Goal: Task Accomplishment & Management: Complete application form

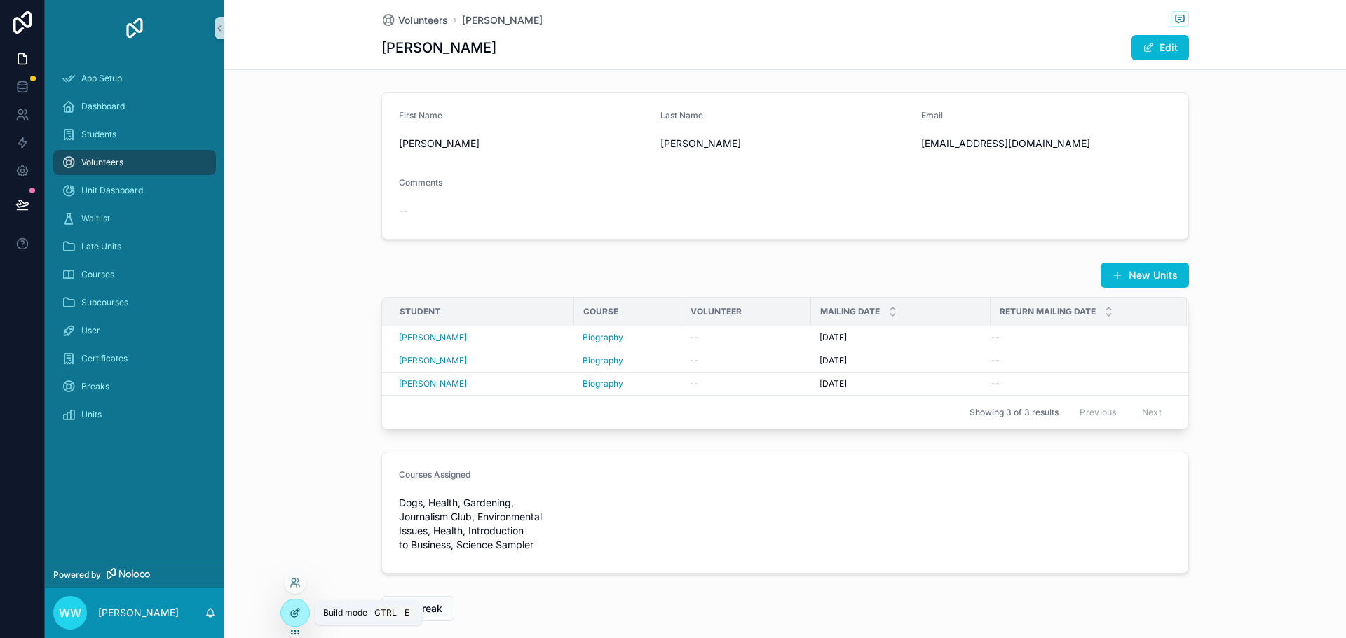
click at [295, 617] on icon at bounding box center [294, 614] width 6 height 6
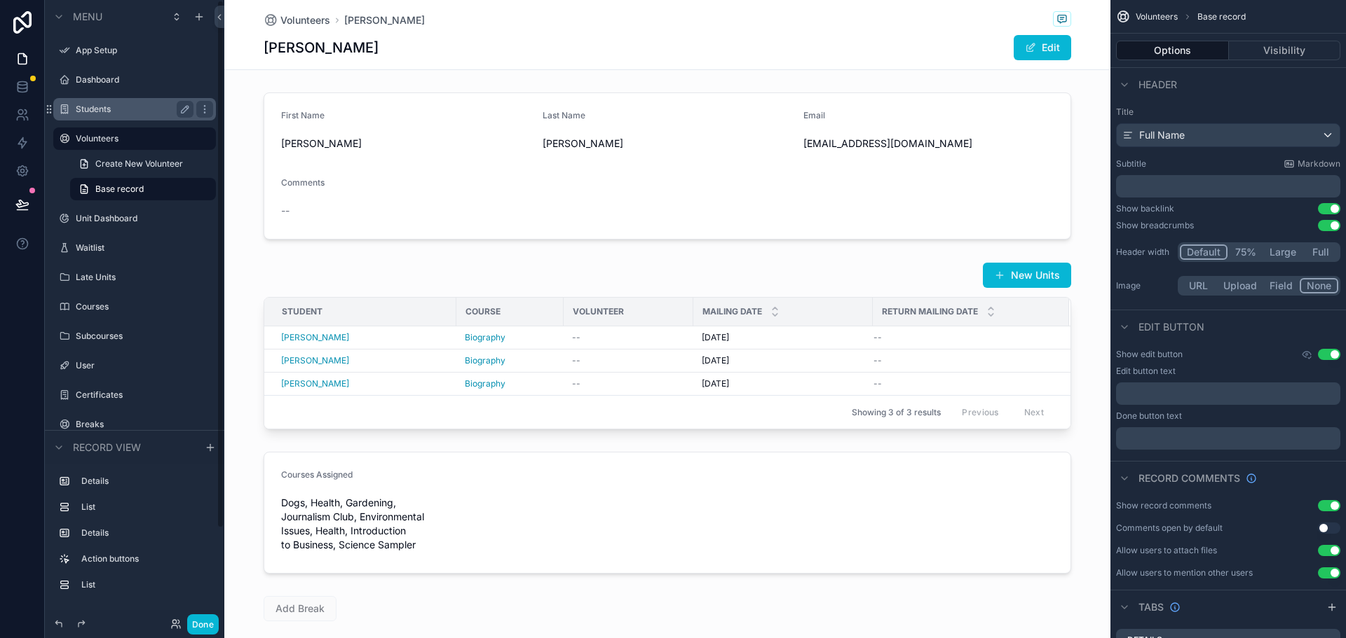
click at [99, 114] on label "Students" at bounding box center [132, 109] width 112 height 11
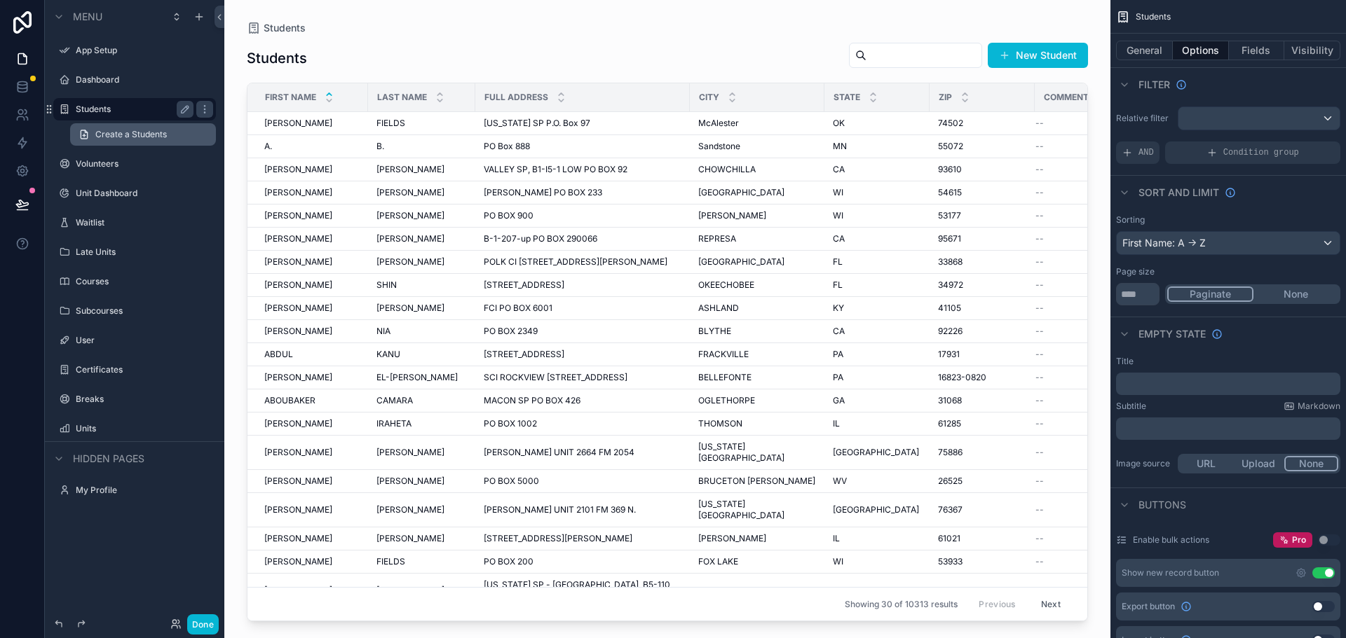
click at [111, 135] on span "Create a Students" at bounding box center [130, 134] width 71 height 11
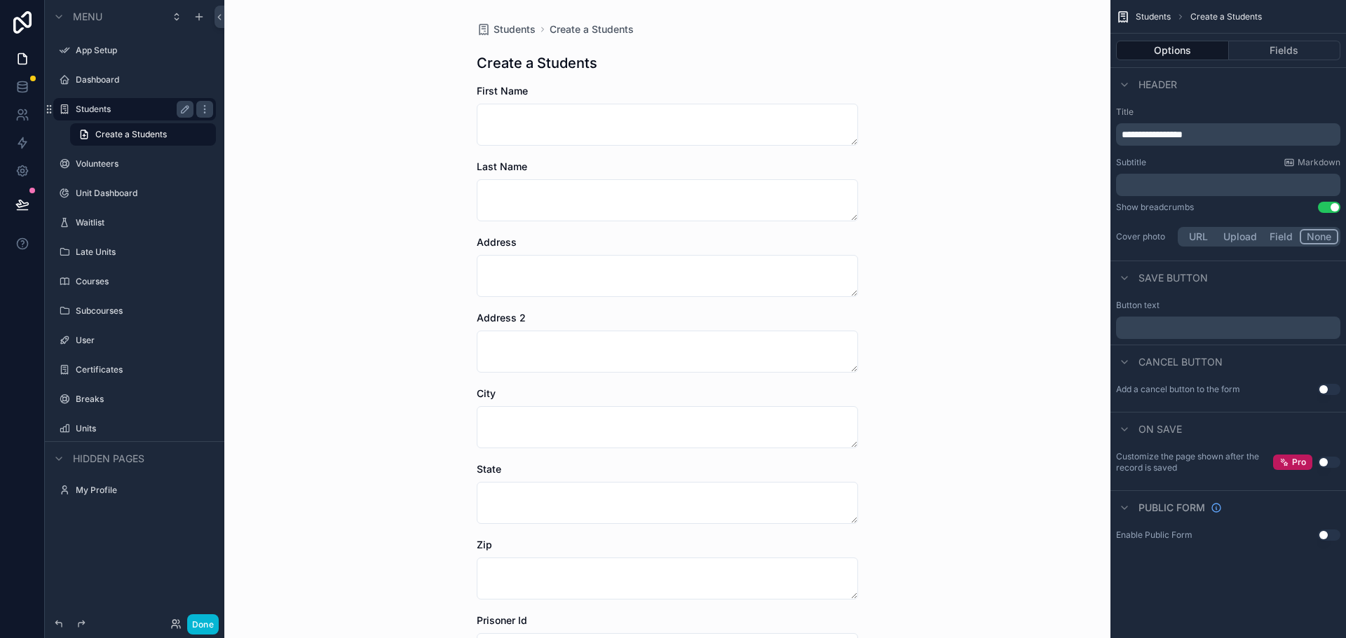
click at [657, 38] on div "Students Create a Students Create a Students First Name Last Name Address Addre…" at bounding box center [667, 467] width 404 height 934
click at [590, 33] on span "Create a Students" at bounding box center [591, 29] width 84 height 14
click at [550, 59] on h1 "Create a Students" at bounding box center [537, 63] width 121 height 20
click at [491, 70] on h1 "Create a Students" at bounding box center [537, 63] width 121 height 20
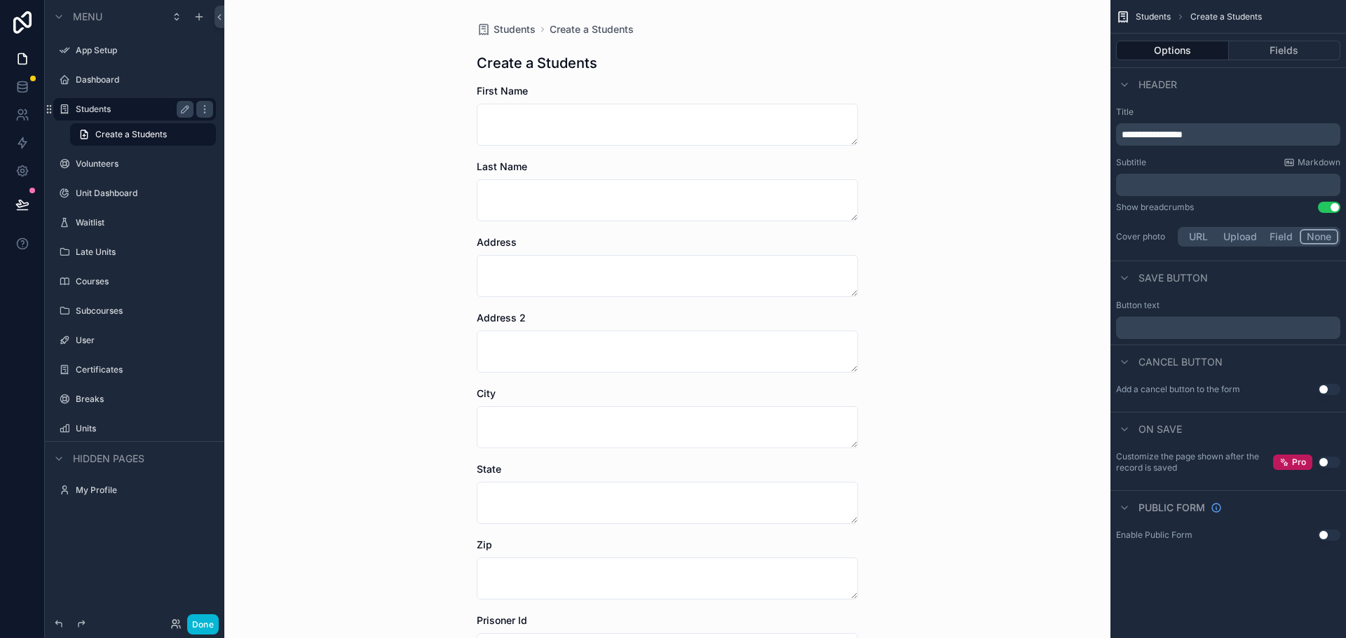
click at [1176, 186] on p "﻿" at bounding box center [1229, 185] width 216 height 14
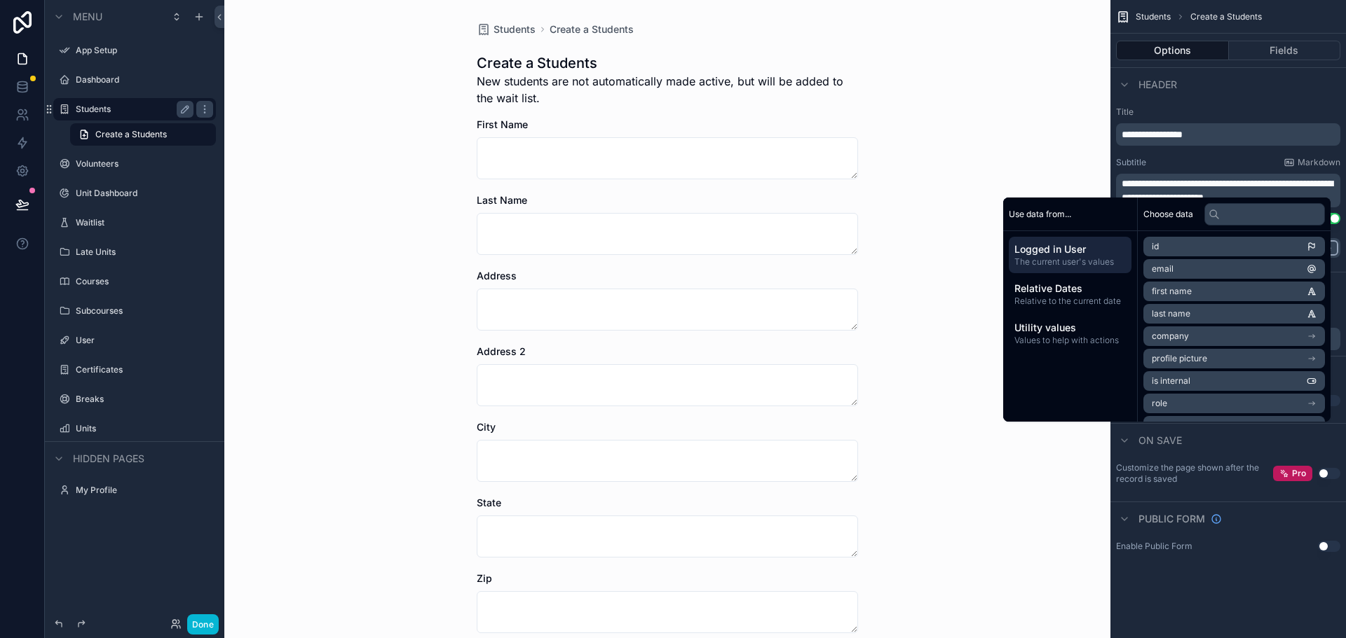
click at [924, 120] on div "Students Create a Students Create a Students New students are not automatically…" at bounding box center [667, 319] width 886 height 638
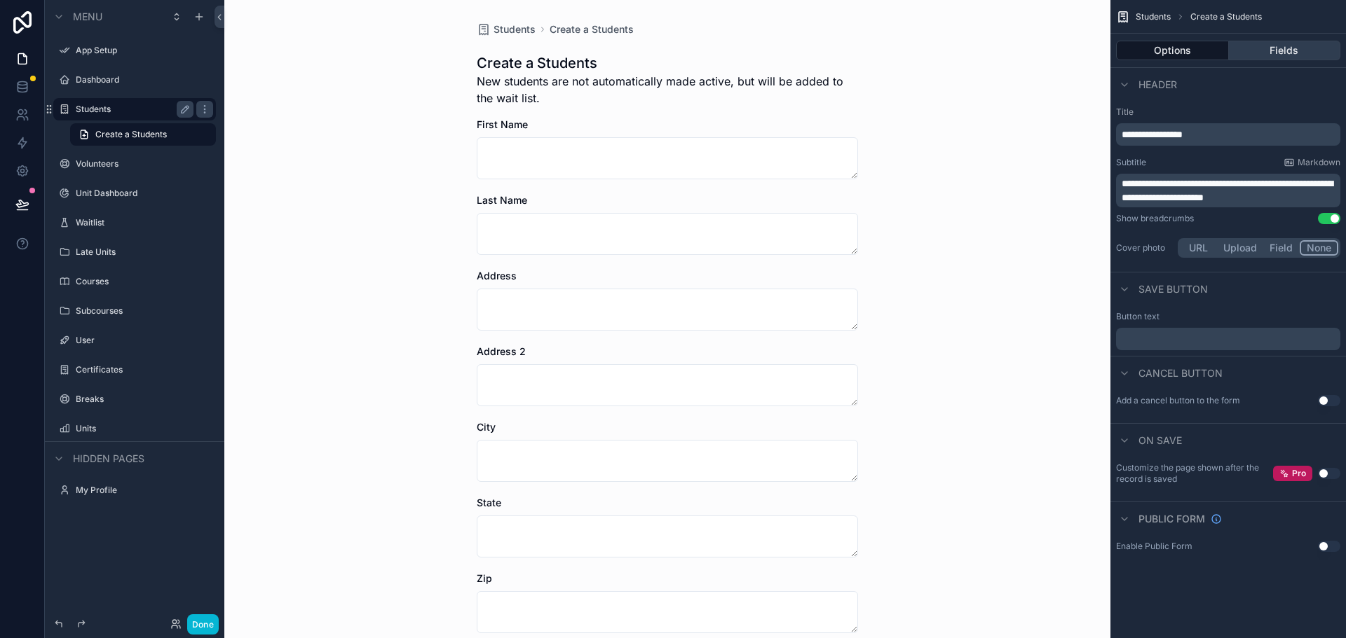
click at [1275, 48] on button "Fields" at bounding box center [1285, 51] width 112 height 20
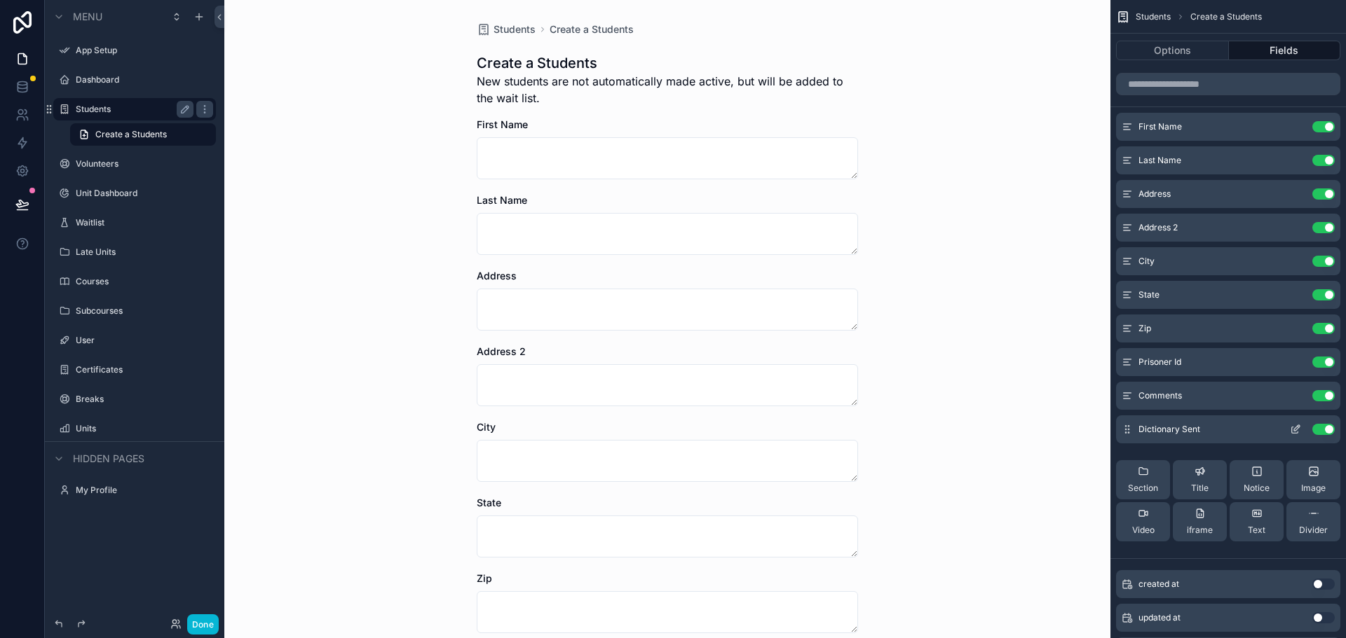
click at [1320, 432] on button "Use setting" at bounding box center [1323, 429] width 22 height 11
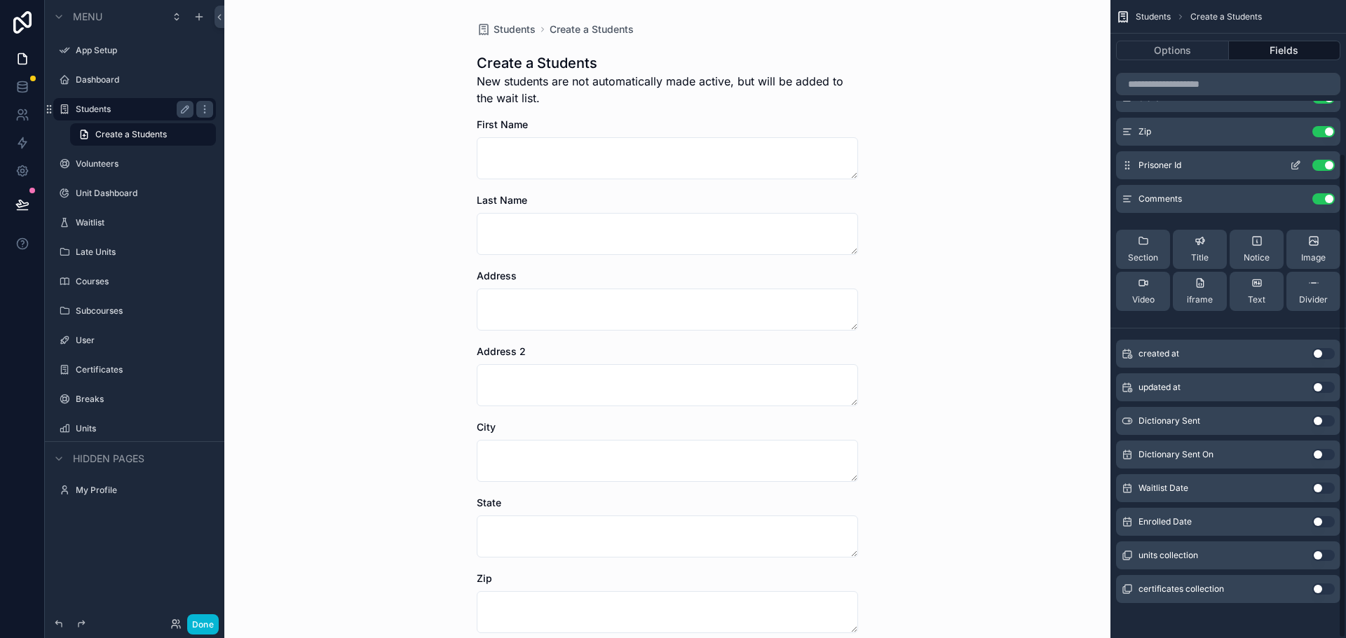
scroll to position [201, 0]
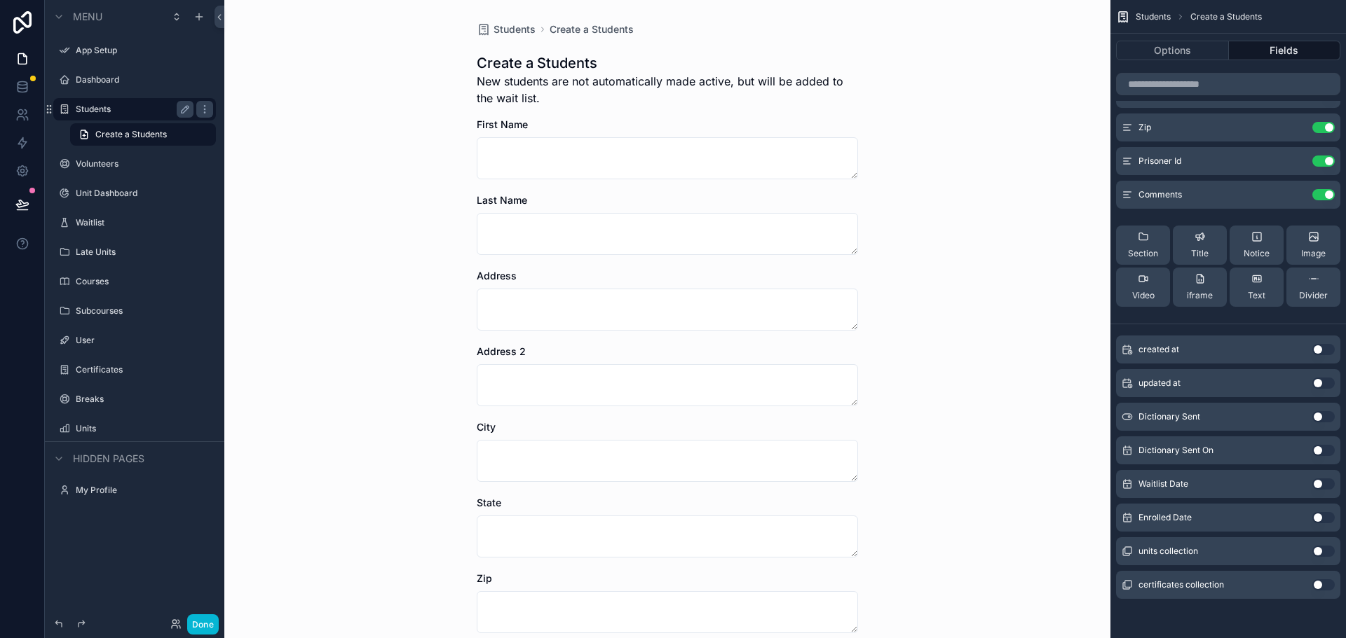
click at [1316, 487] on button "Use setting" at bounding box center [1323, 484] width 22 height 11
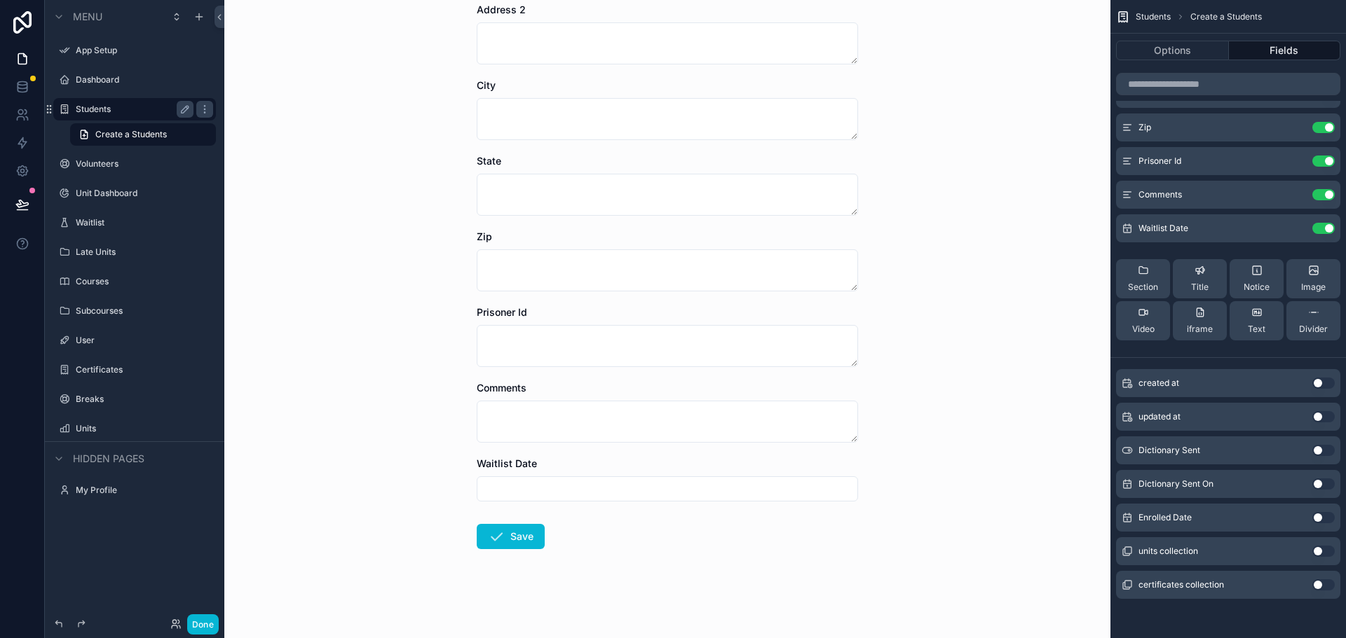
scroll to position [343, 0]
click at [1295, 225] on icon "scrollable content" at bounding box center [1295, 228] width 11 height 11
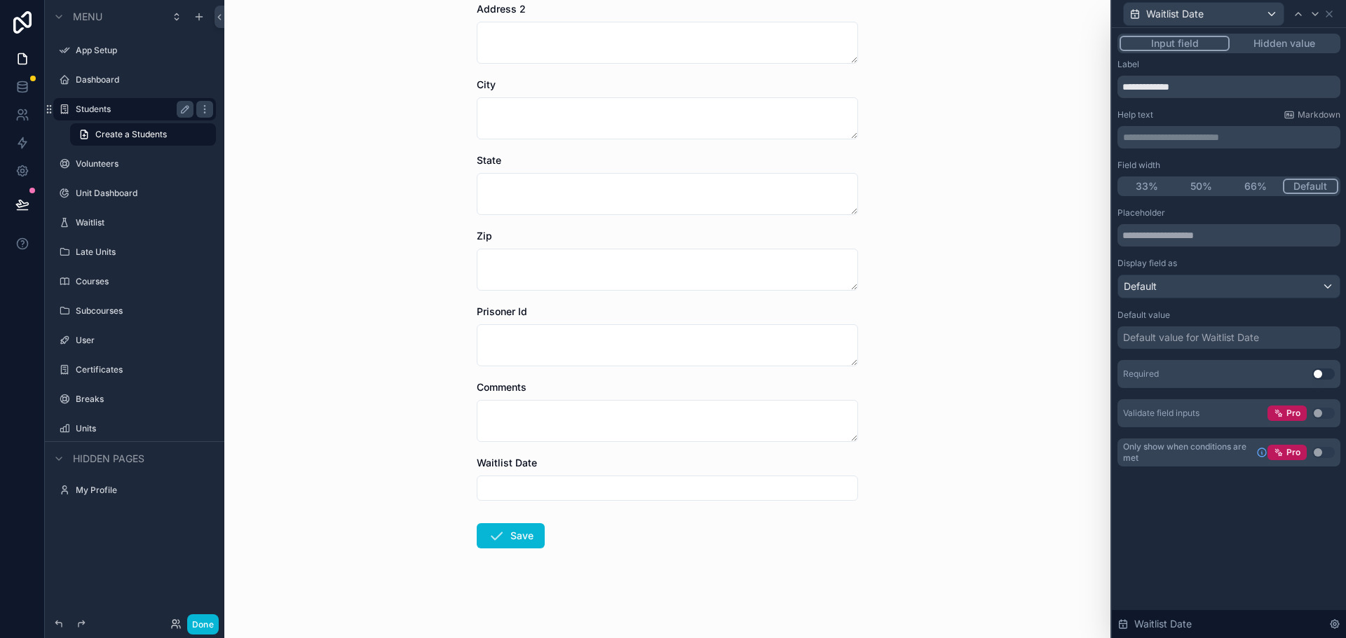
click at [1320, 374] on button "Use setting" at bounding box center [1323, 374] width 22 height 11
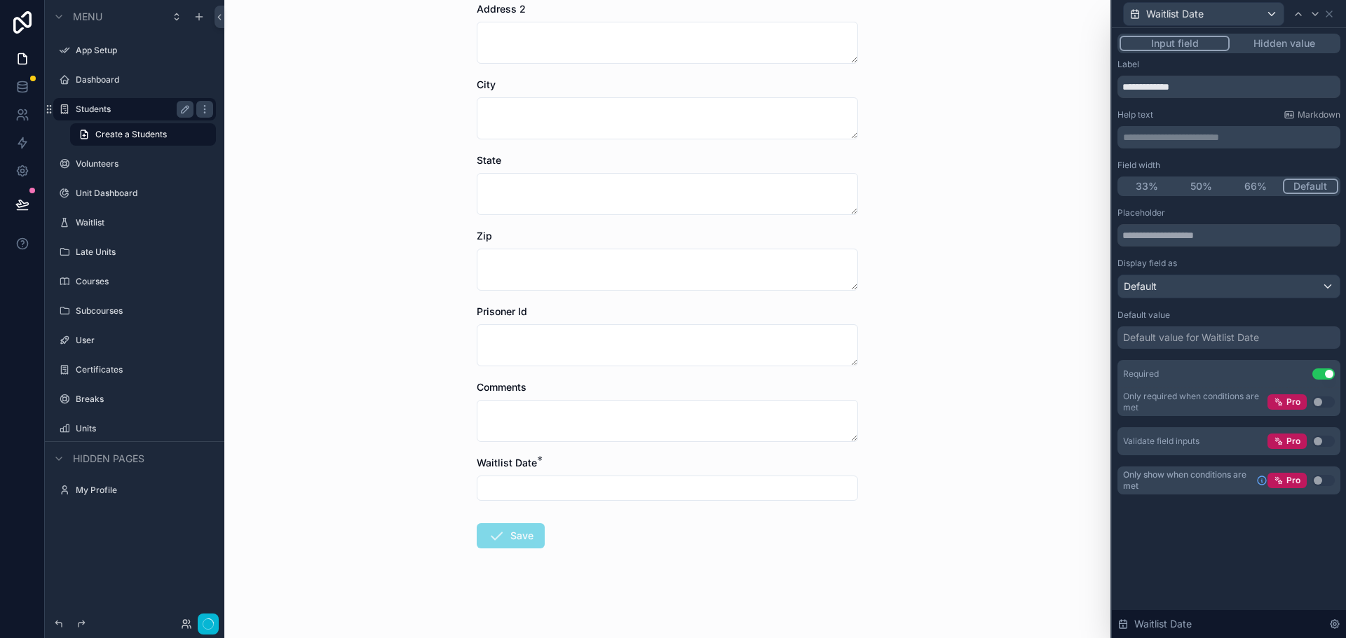
scroll to position [0, 0]
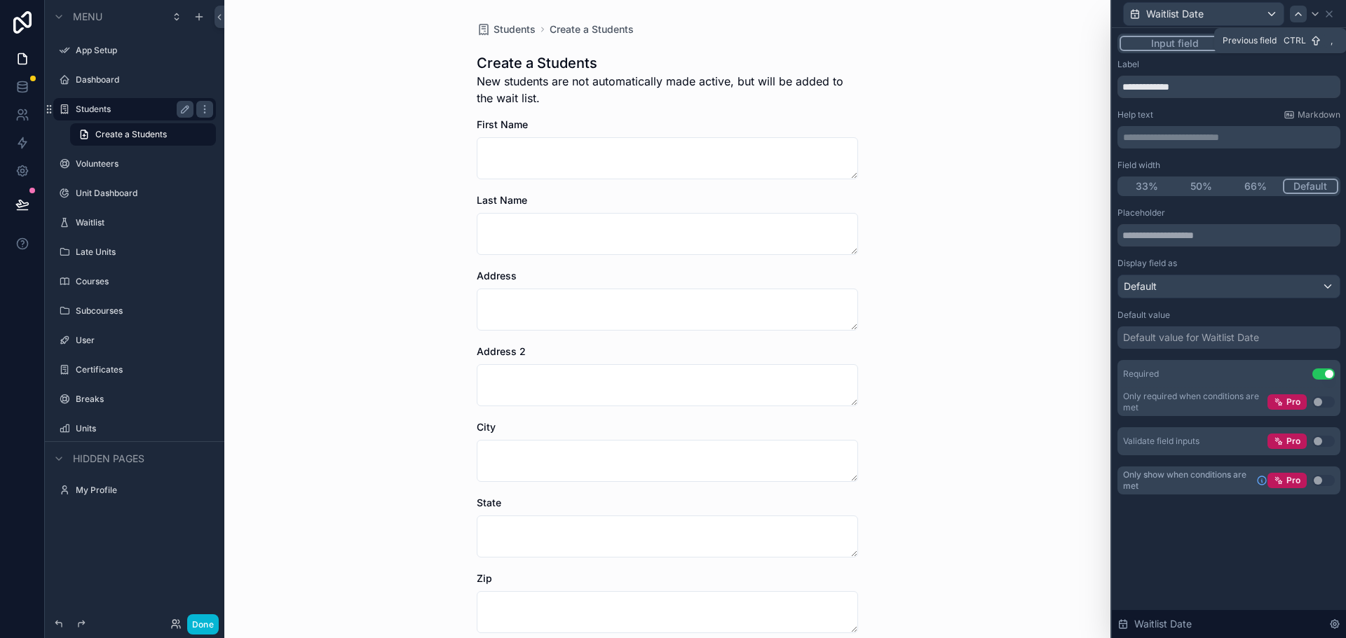
click at [1302, 13] on icon at bounding box center [1297, 13] width 11 height 11
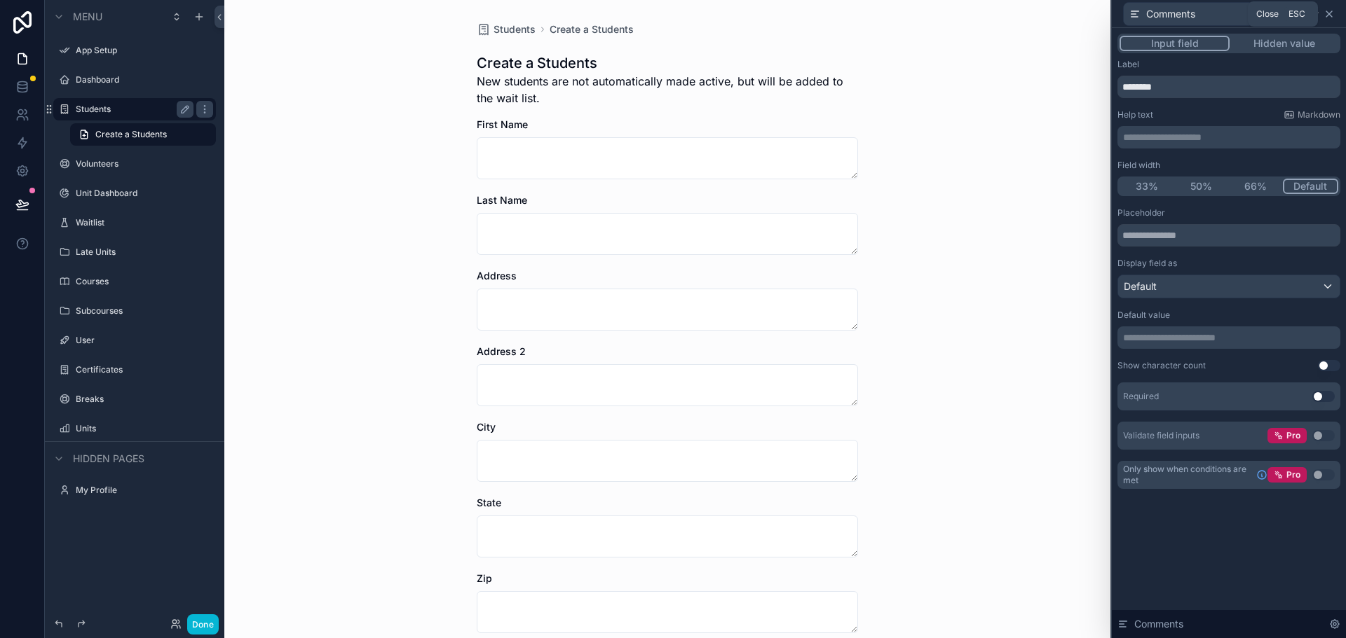
click at [1330, 15] on icon at bounding box center [1329, 14] width 6 height 6
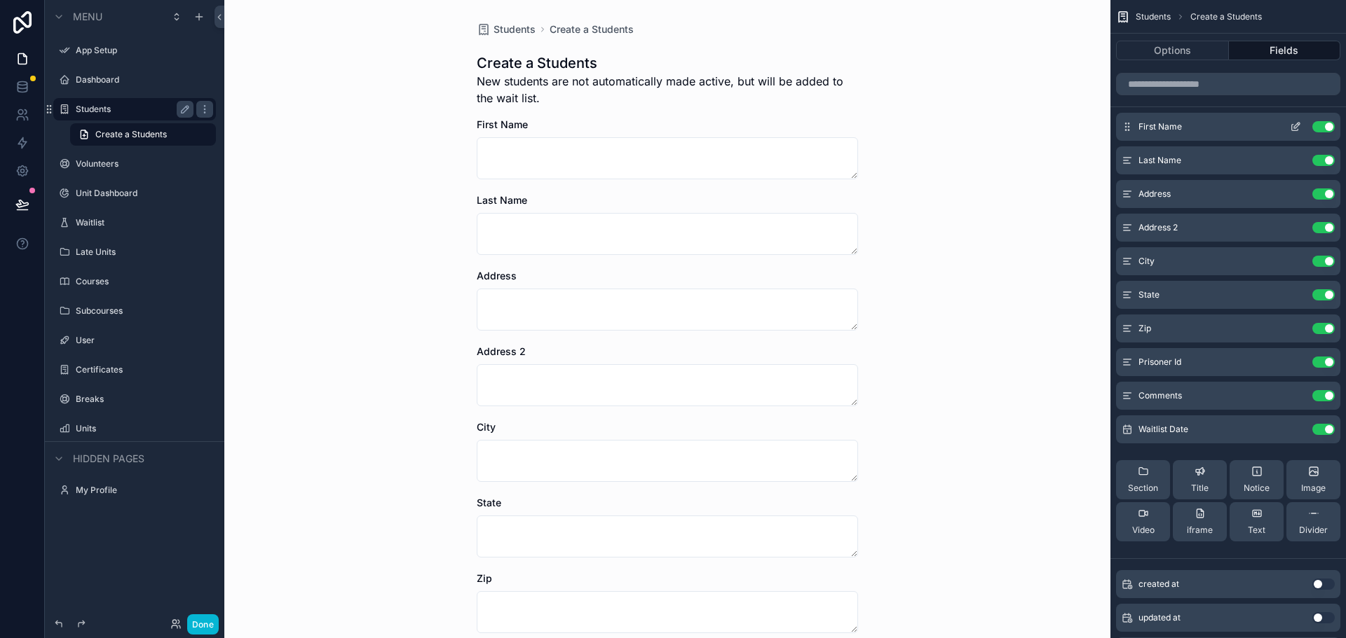
click at [1292, 126] on icon "scrollable content" at bounding box center [1295, 128] width 6 height 6
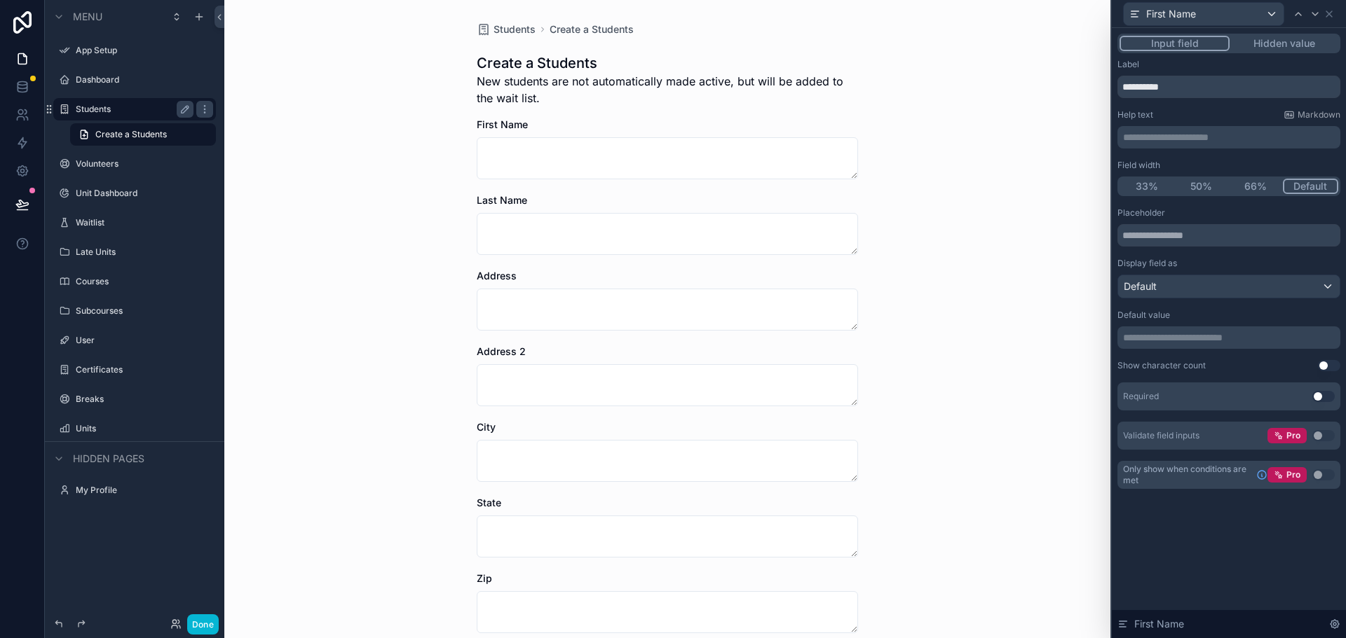
click at [1198, 185] on button "50%" at bounding box center [1201, 186] width 55 height 15
click at [1318, 395] on button "Use setting" at bounding box center [1323, 396] width 22 height 11
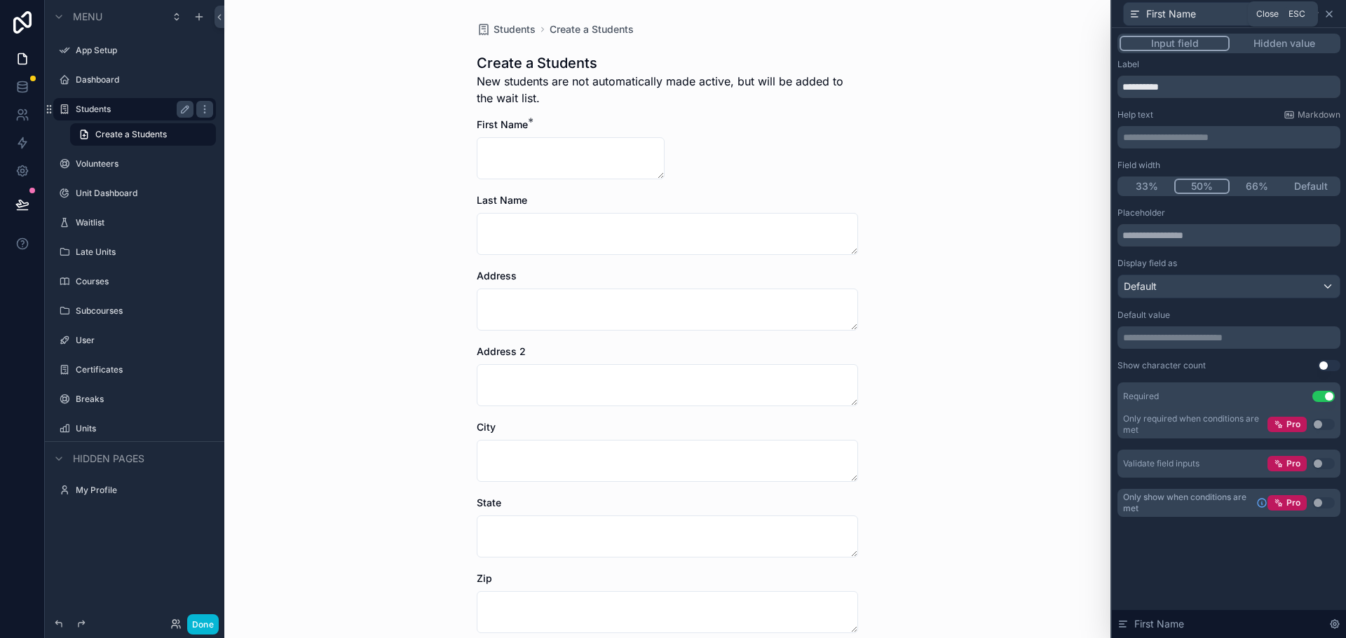
click at [1328, 12] on icon at bounding box center [1328, 13] width 11 height 11
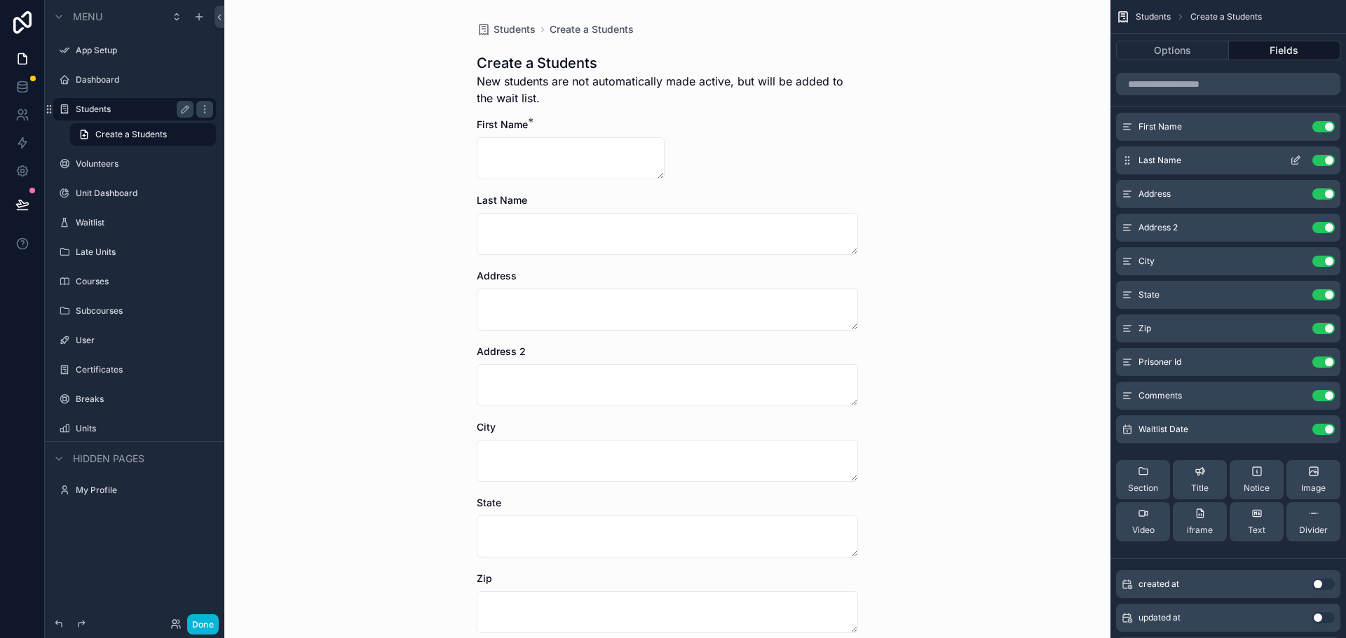
click at [1297, 163] on icon "scrollable content" at bounding box center [1295, 160] width 11 height 11
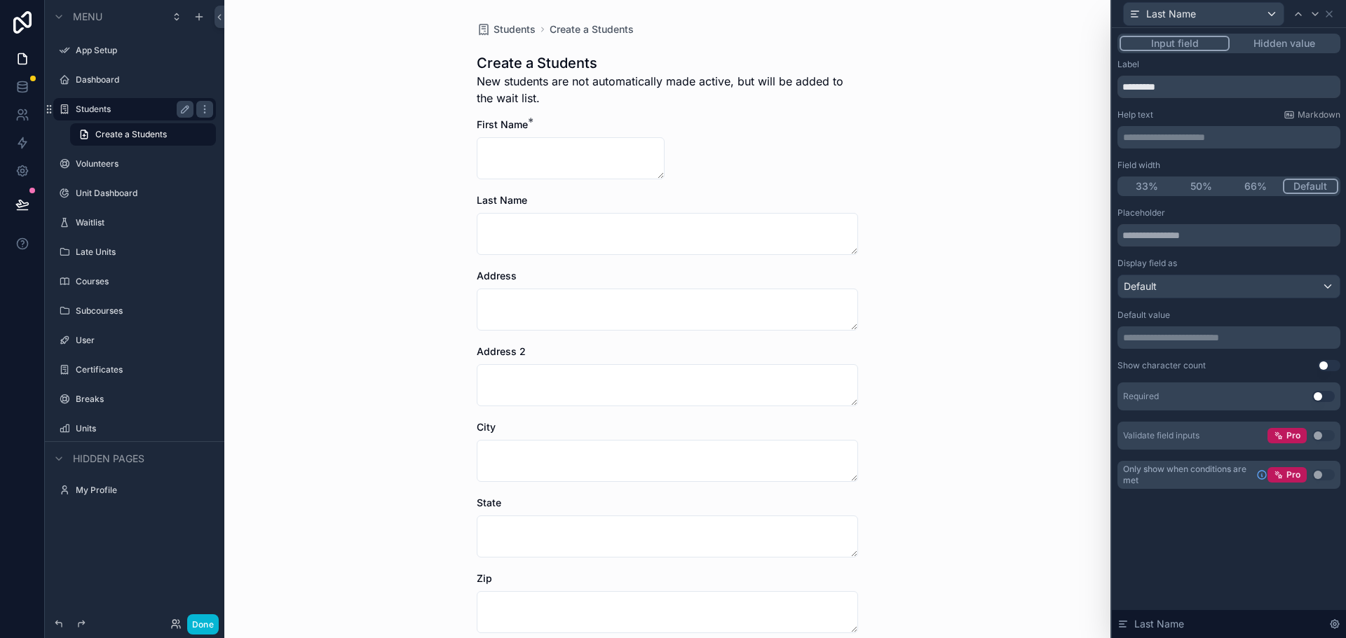
click at [1326, 393] on button "Use setting" at bounding box center [1323, 396] width 22 height 11
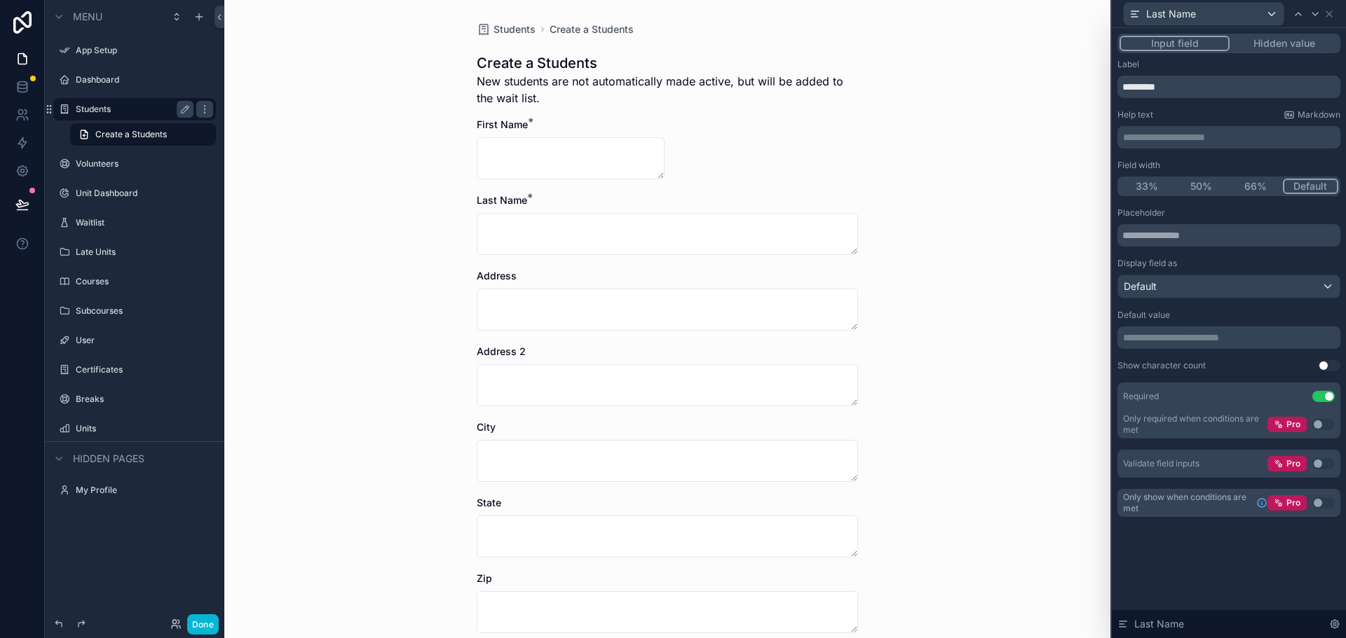
click at [1203, 184] on button "50%" at bounding box center [1201, 186] width 55 height 15
click at [1328, 13] on icon at bounding box center [1329, 14] width 6 height 6
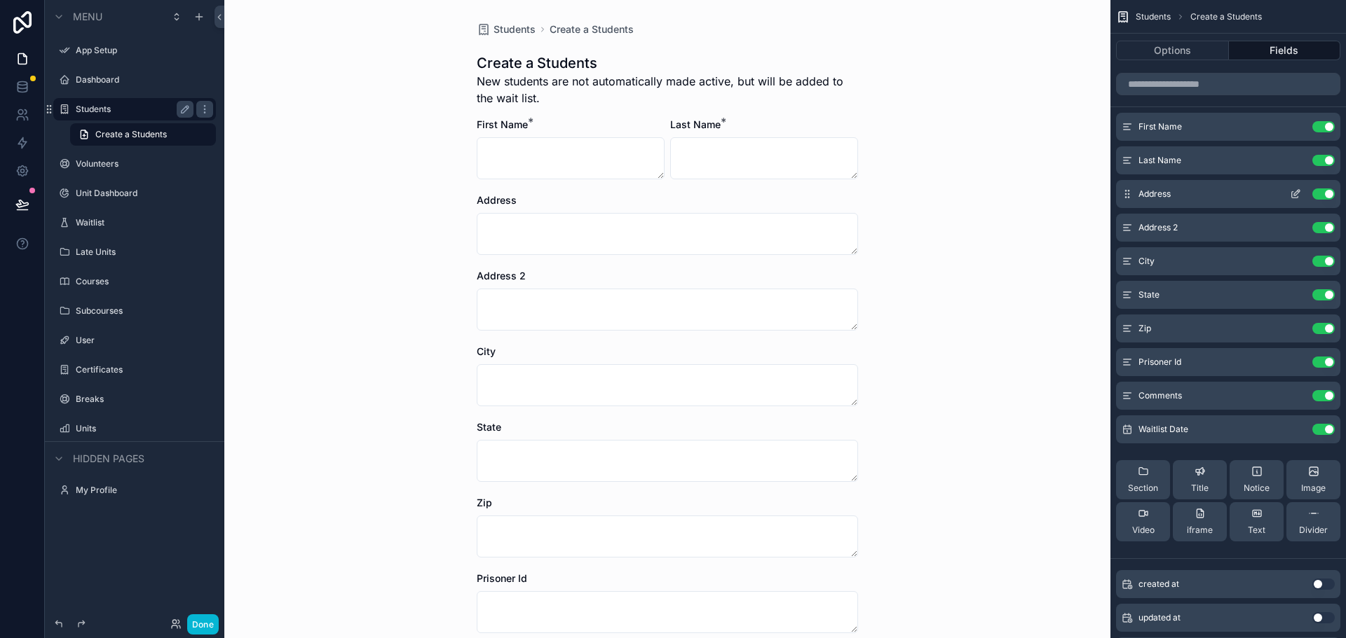
click at [1294, 194] on icon "scrollable content" at bounding box center [1297, 193] width 6 height 6
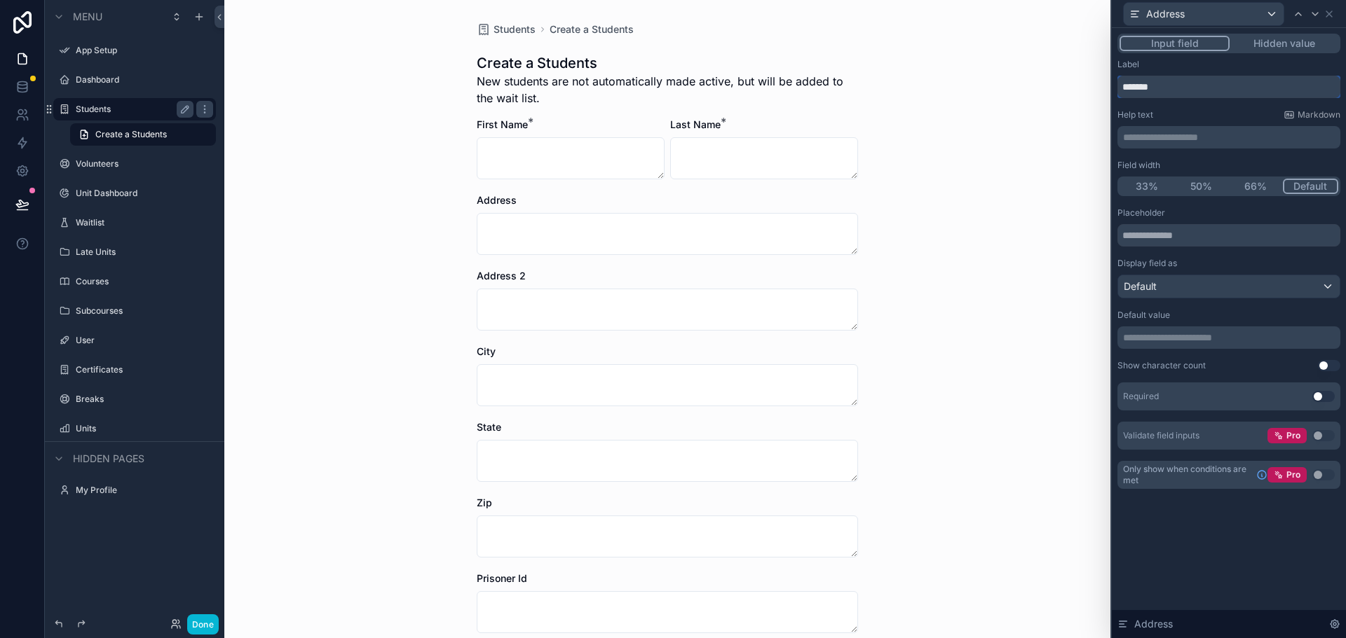
click at [1187, 92] on input "*******" at bounding box center [1228, 87] width 223 height 22
type input "**********"
click at [1324, 12] on icon at bounding box center [1328, 13] width 11 height 11
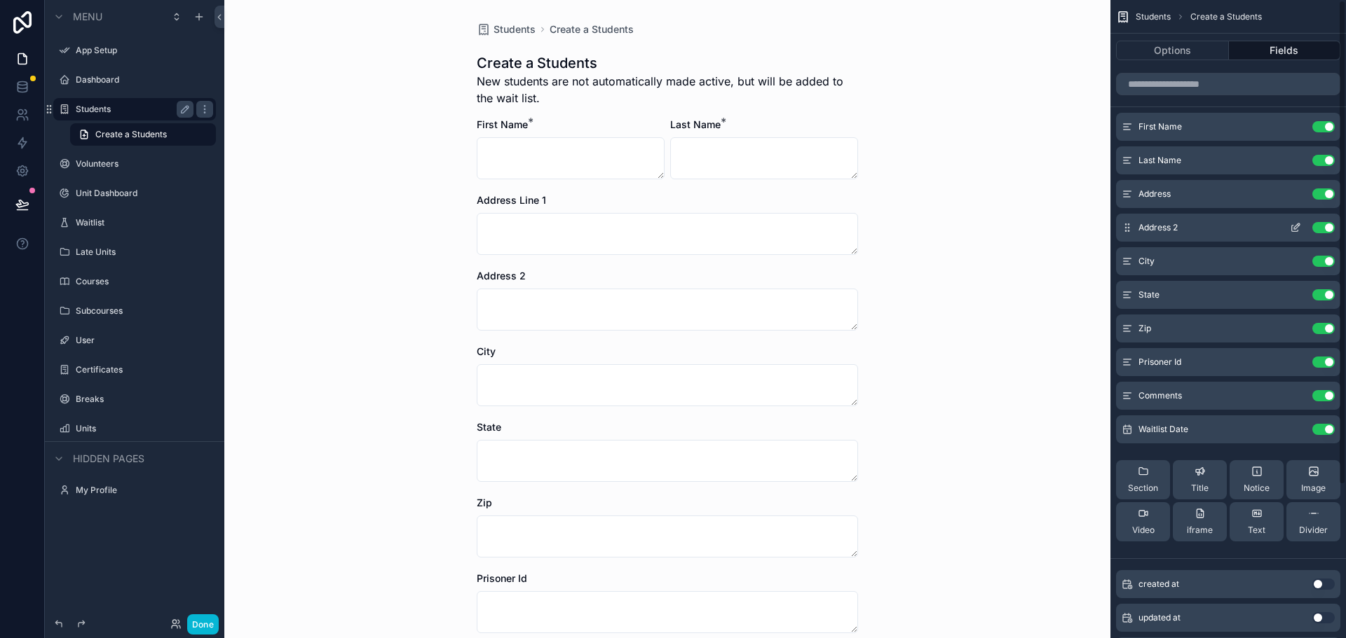
click at [1297, 226] on icon "scrollable content" at bounding box center [1295, 227] width 11 height 11
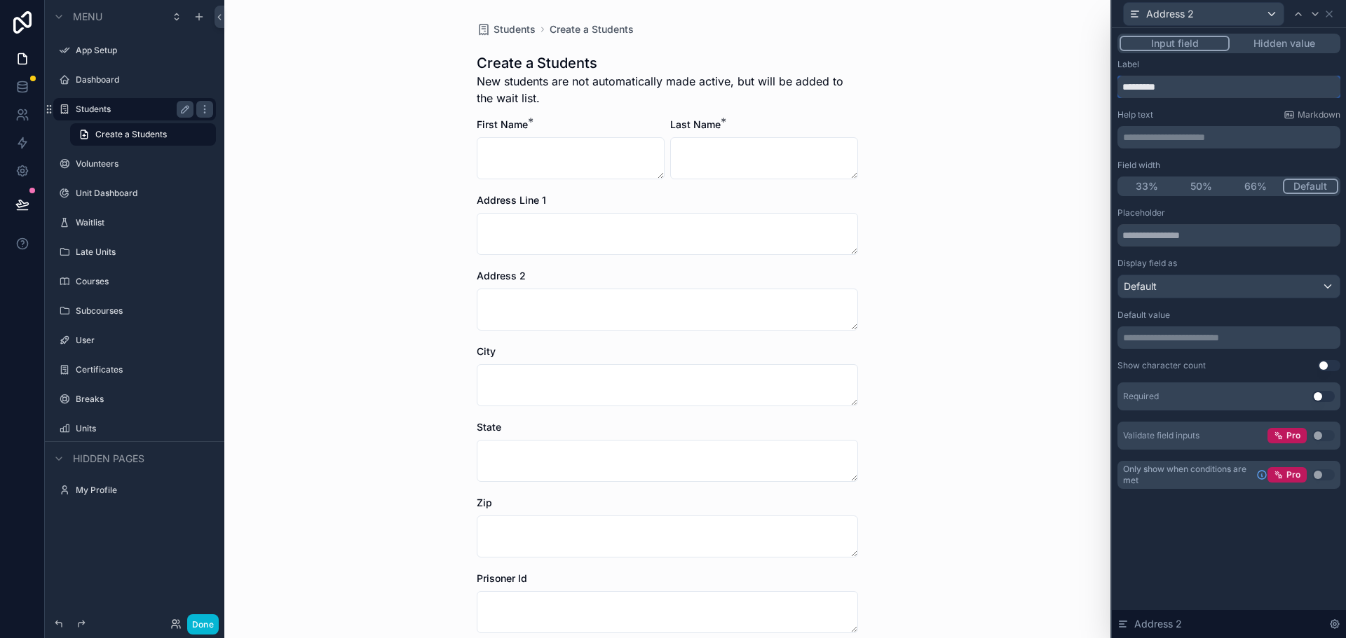
click at [1204, 84] on input "*********" at bounding box center [1228, 87] width 223 height 22
click at [1161, 86] on input "*********" at bounding box center [1228, 87] width 223 height 22
type input "**********"
click at [999, 302] on div "Students Create a Students Create a Students New students are not automatically…" at bounding box center [667, 319] width 886 height 638
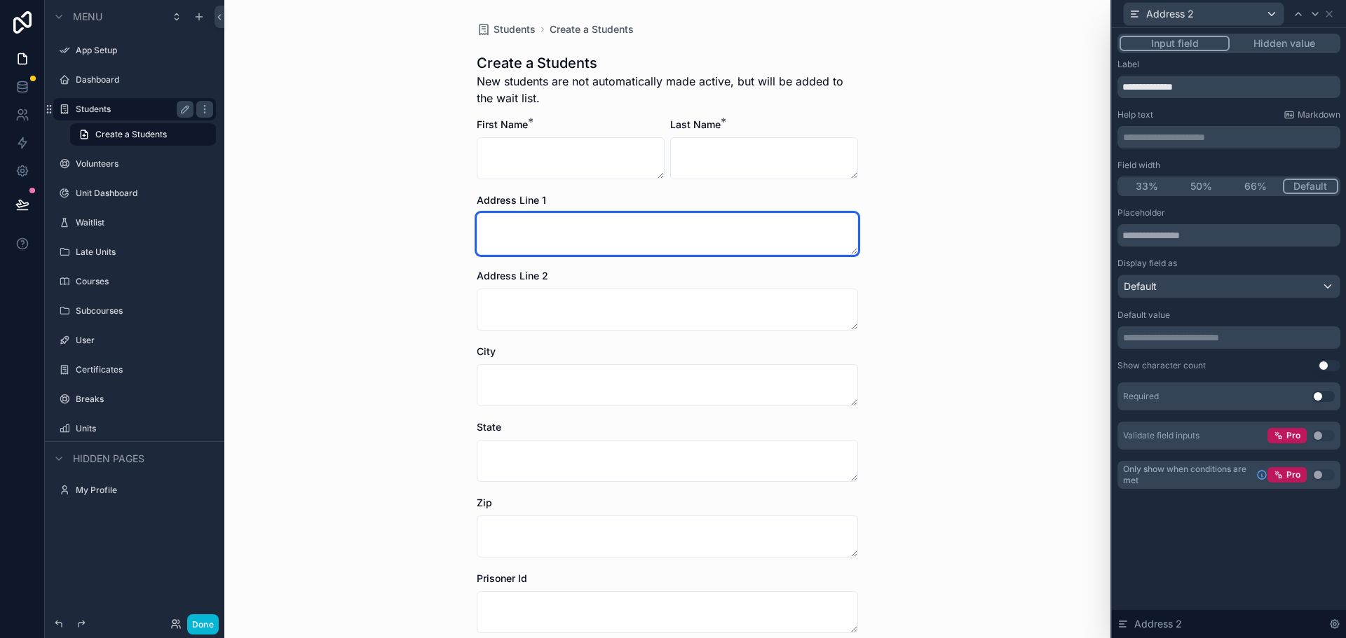
click at [622, 239] on textarea "scrollable content" at bounding box center [667, 234] width 381 height 42
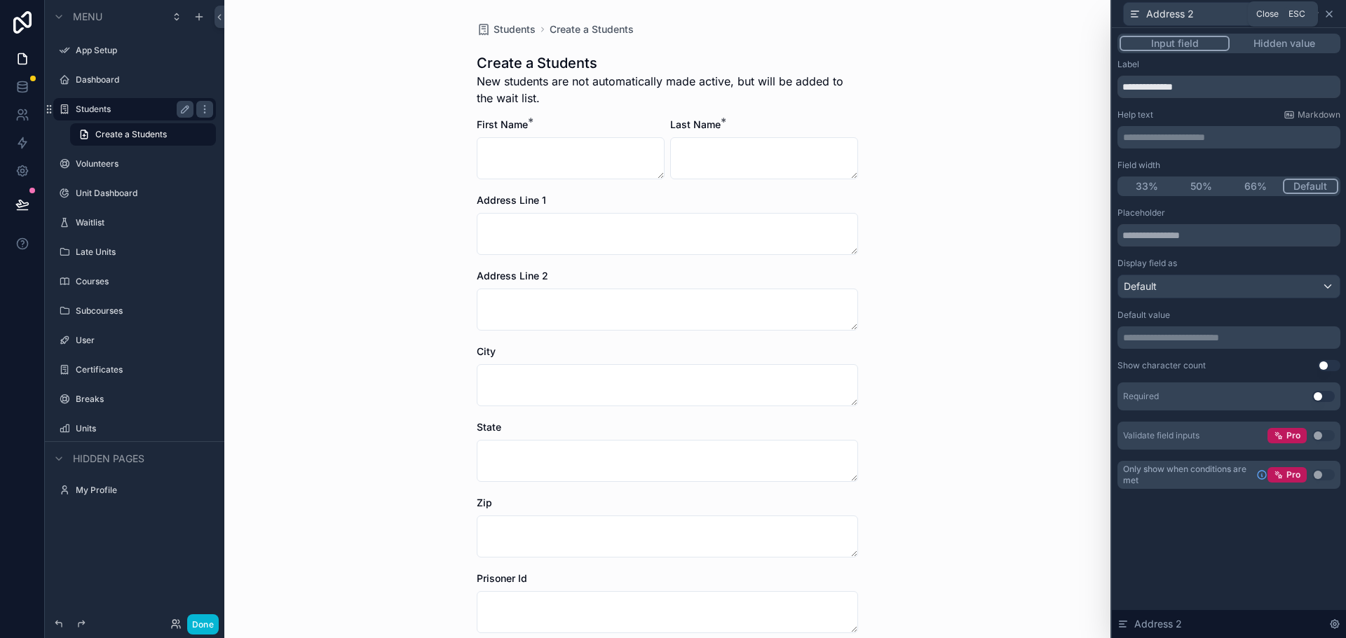
click at [1332, 11] on icon at bounding box center [1328, 13] width 11 height 11
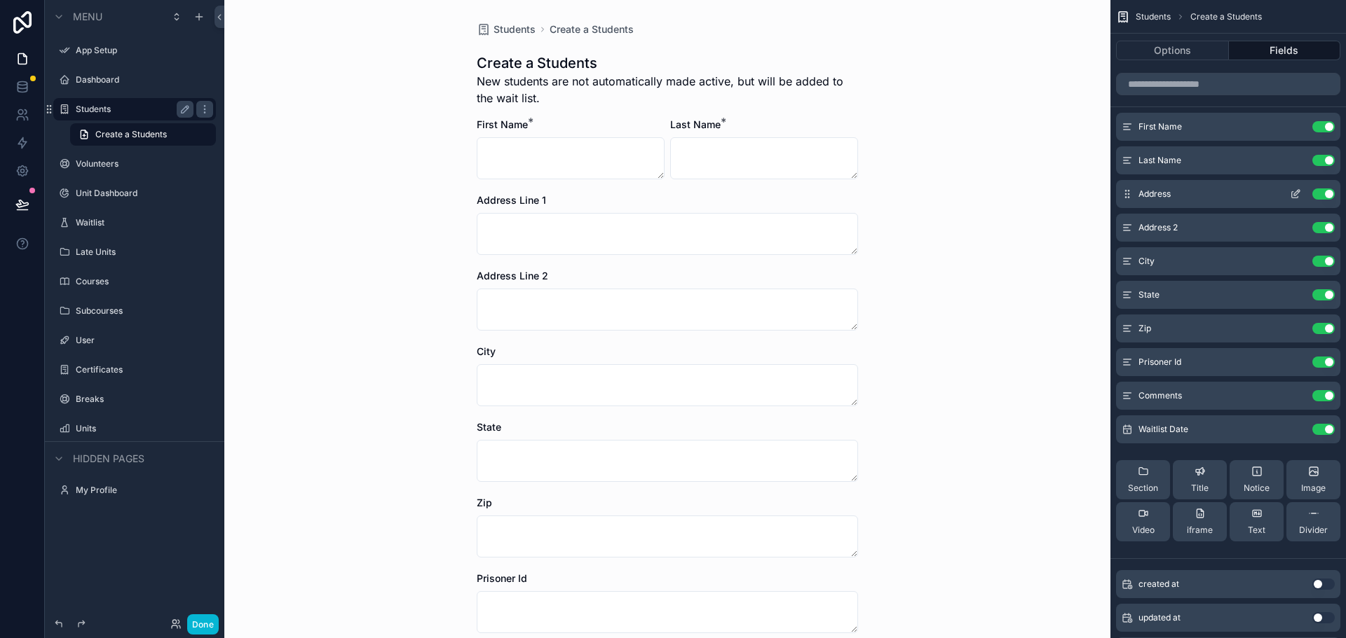
click at [1297, 196] on icon "scrollable content" at bounding box center [1295, 195] width 6 height 6
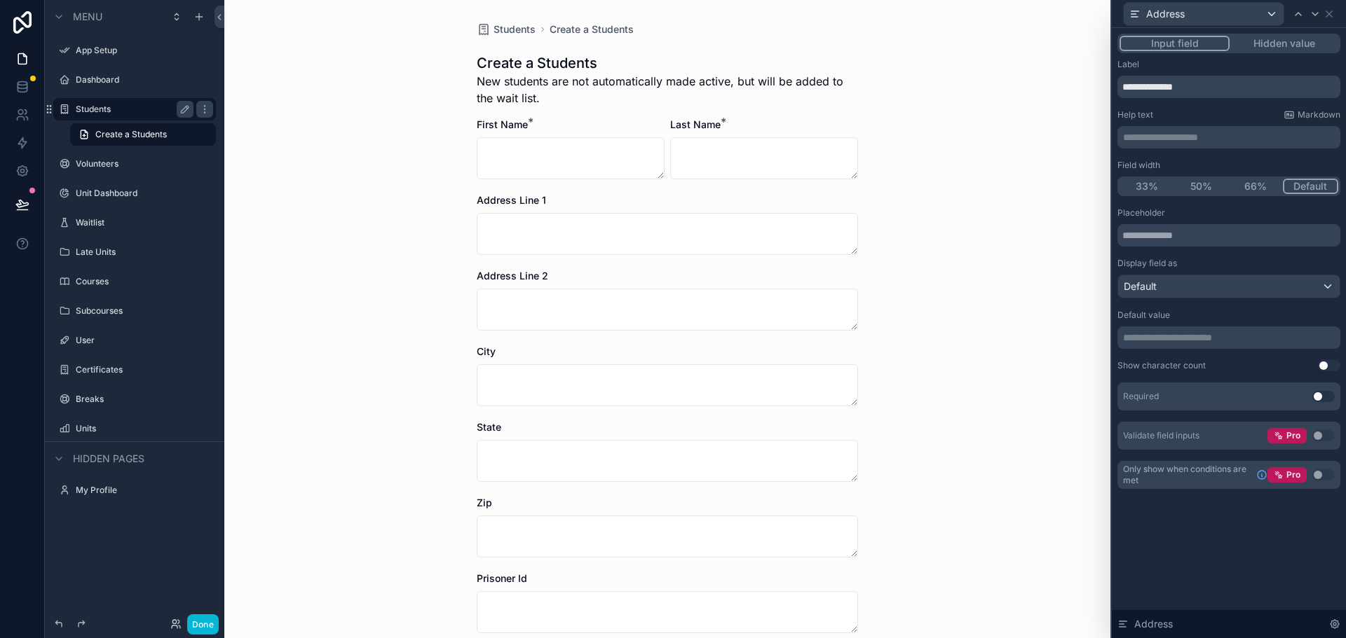
click at [983, 436] on div "Students Create a Students Create a Students New students are not automatically…" at bounding box center [667, 319] width 886 height 638
drag, startPoint x: 850, startPoint y: 404, endPoint x: 862, endPoint y: 369, distance: 37.0
click at [862, 369] on div "Students Create a Students Create a Students New students are not automatically…" at bounding box center [667, 452] width 404 height 905
click at [1330, 16] on icon at bounding box center [1328, 13] width 11 height 11
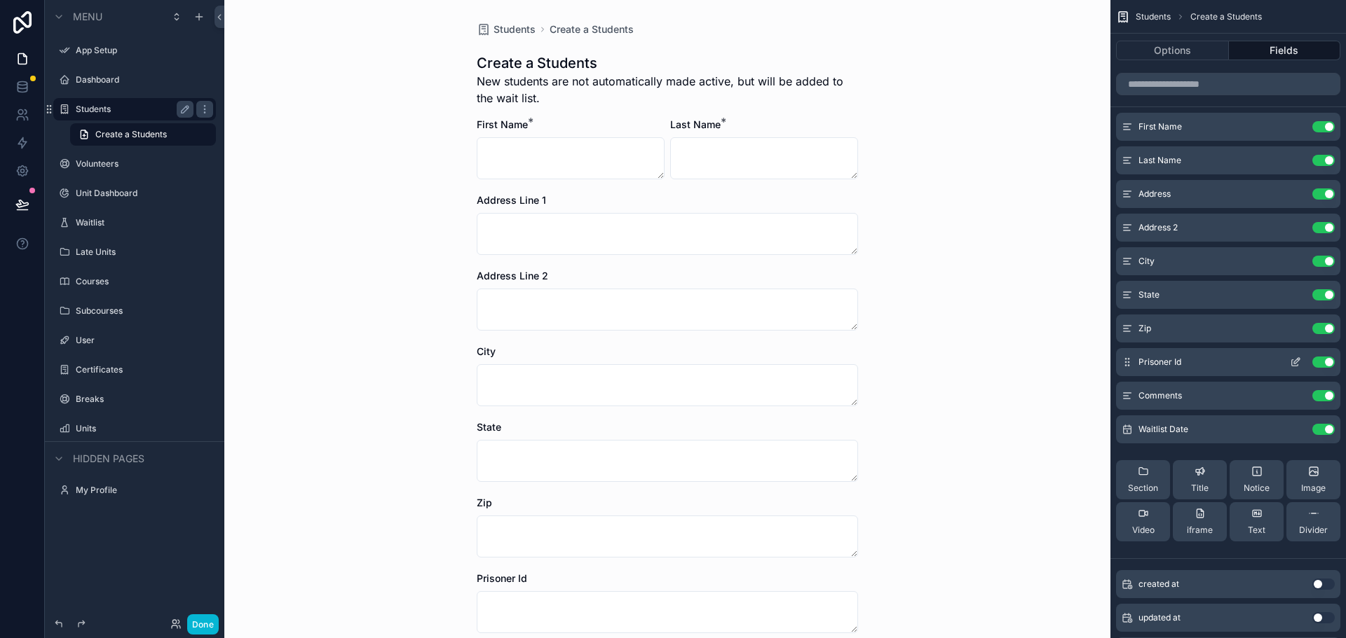
click at [1298, 357] on icon "scrollable content" at bounding box center [1295, 362] width 11 height 11
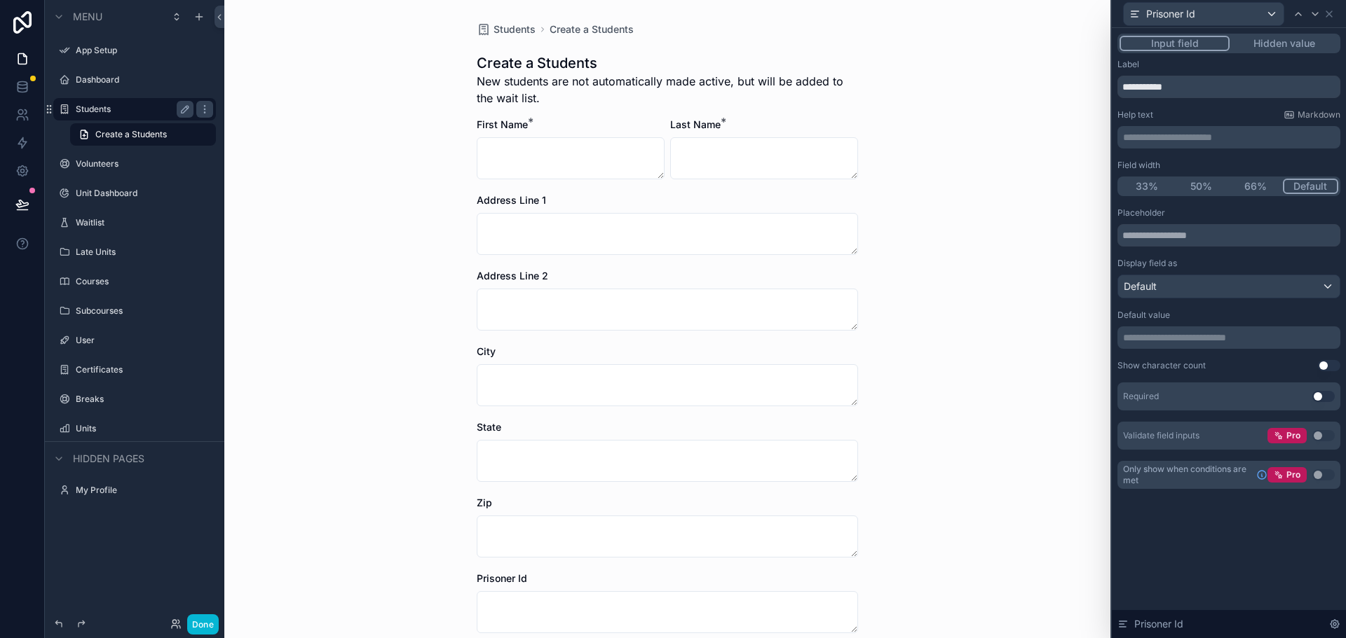
click at [1321, 391] on button "Use setting" at bounding box center [1323, 396] width 22 height 11
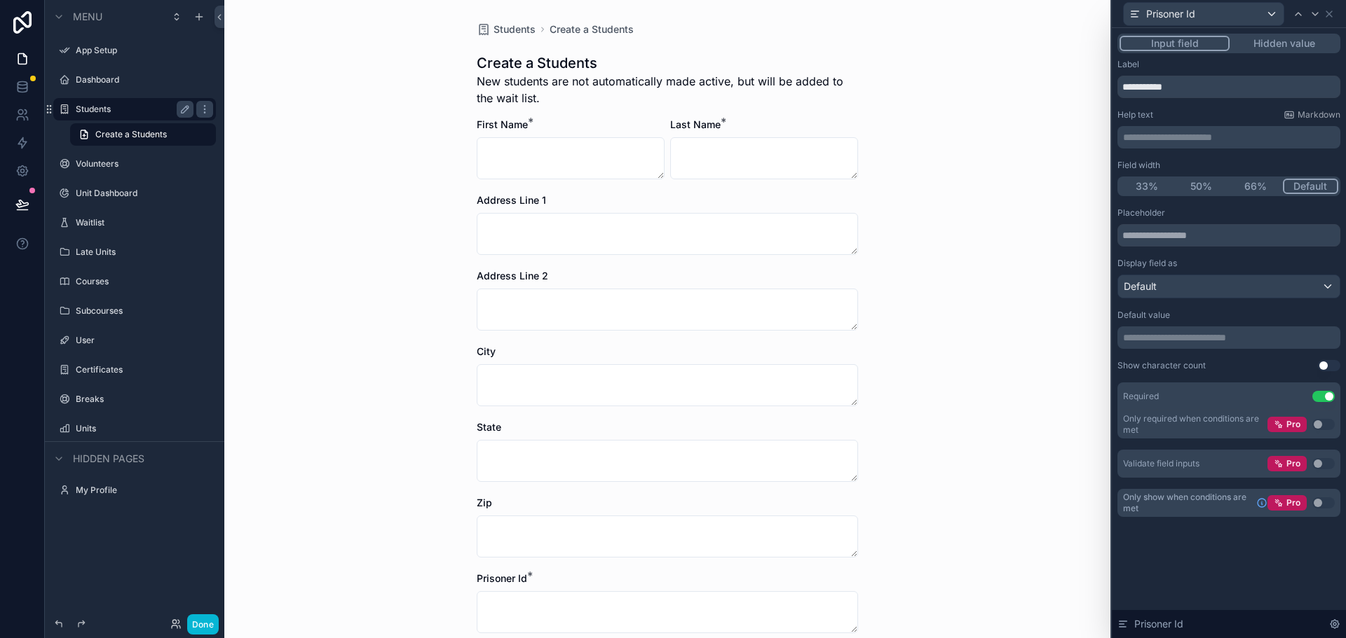
click at [1049, 441] on div "Students Create a Students Create a Students New students are not automatically…" at bounding box center [667, 319] width 886 height 638
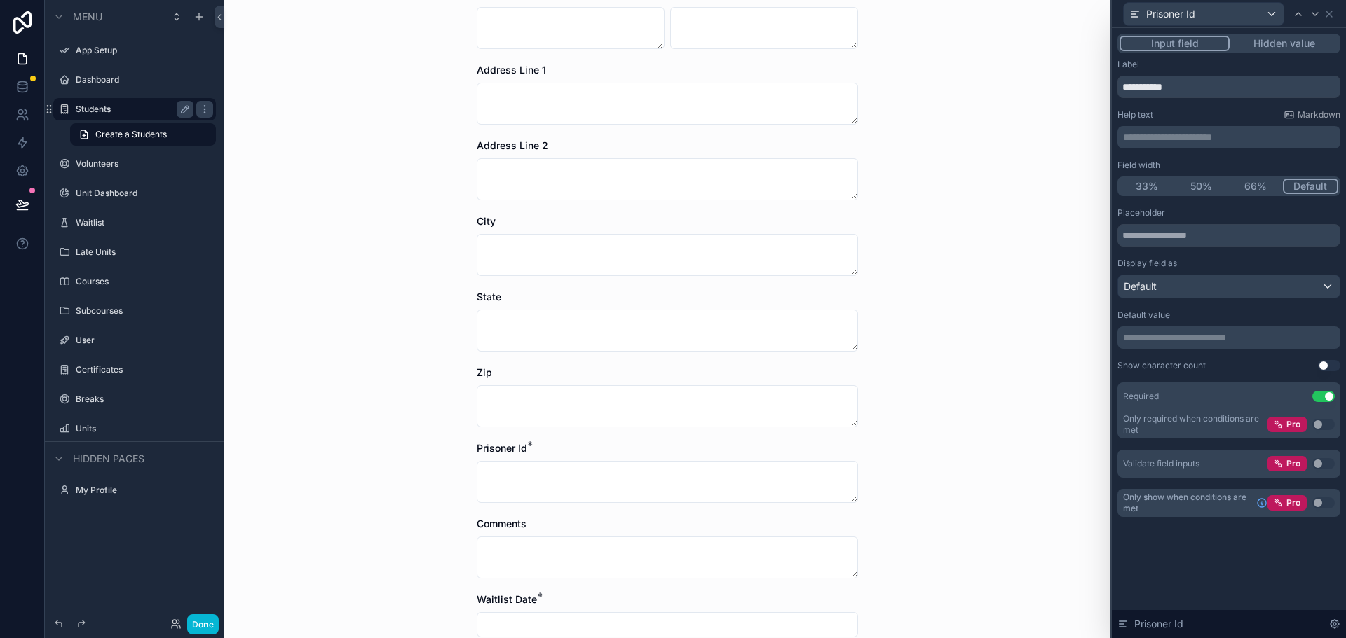
scroll to position [127, 0]
click at [1328, 15] on icon at bounding box center [1329, 14] width 6 height 6
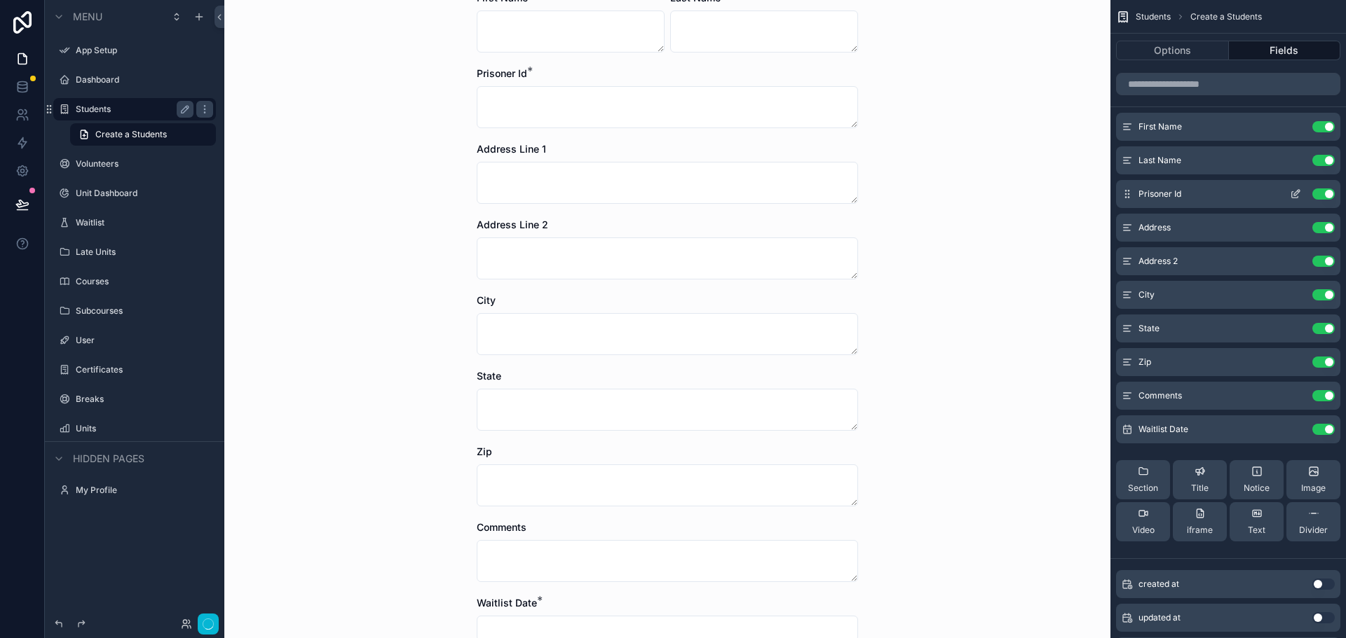
scroll to position [0, 0]
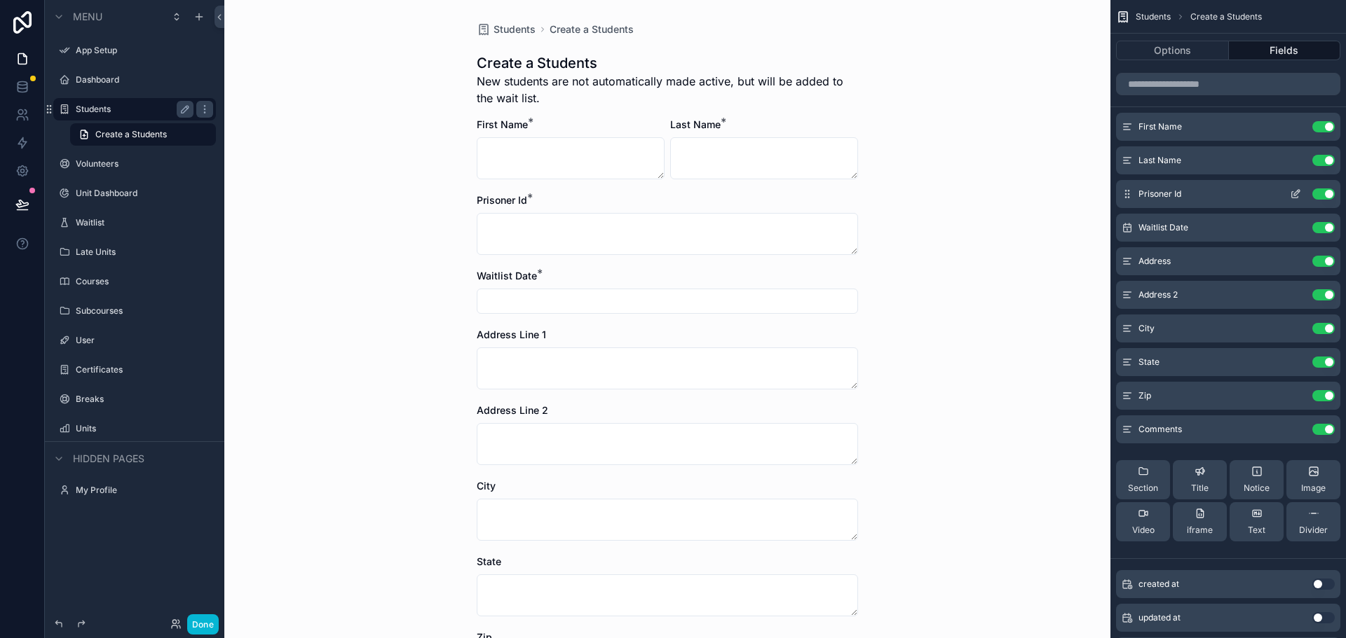
click at [1291, 193] on icon "scrollable content" at bounding box center [1295, 194] width 11 height 11
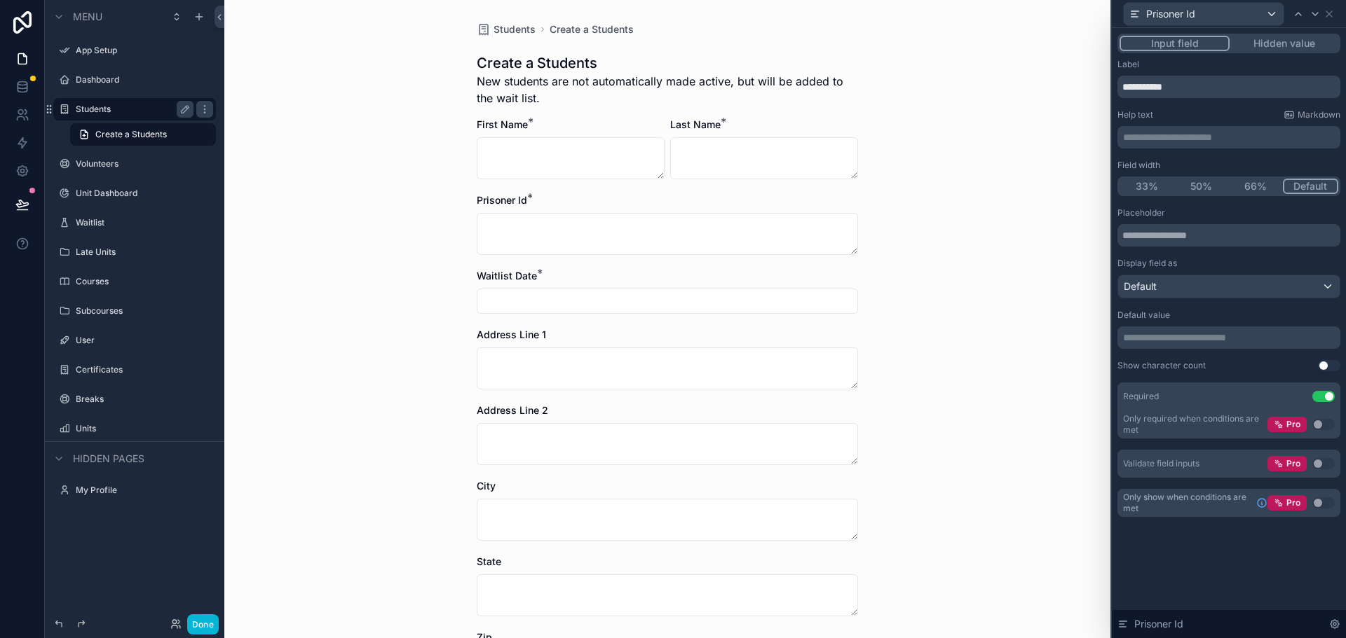
click at [1203, 184] on button "50%" at bounding box center [1201, 186] width 55 height 15
click at [1328, 15] on icon at bounding box center [1328, 13] width 11 height 11
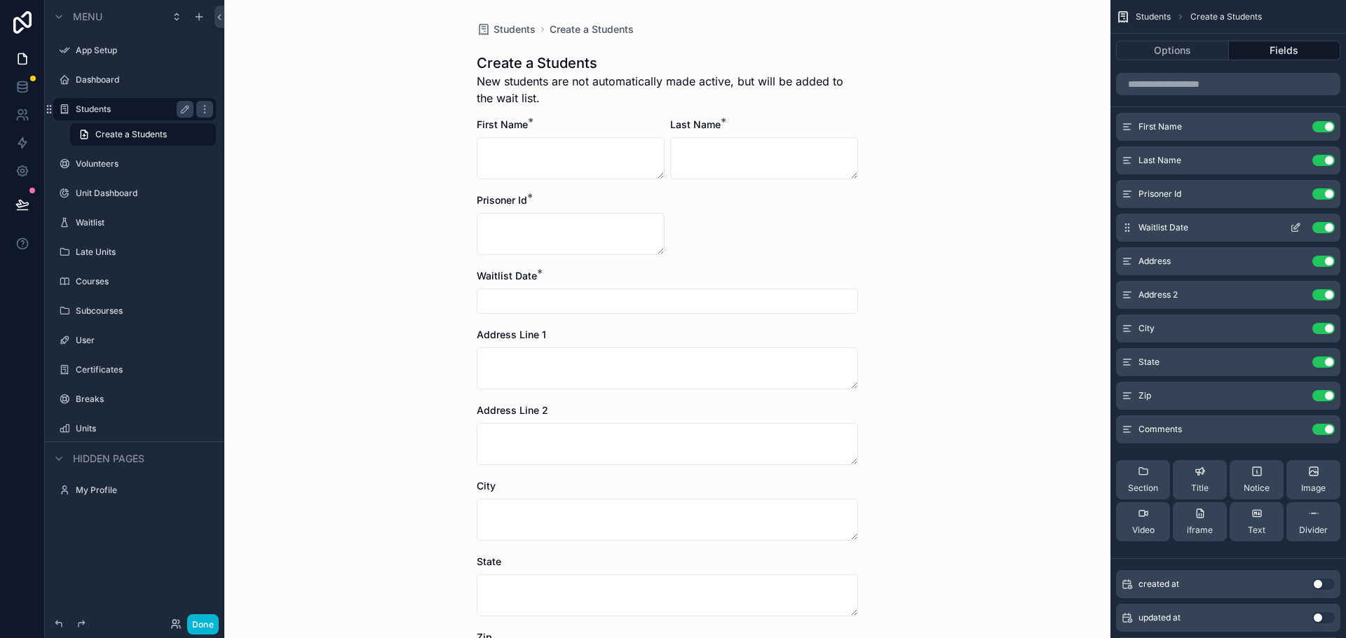
click at [1296, 228] on icon "scrollable content" at bounding box center [1297, 227] width 6 height 6
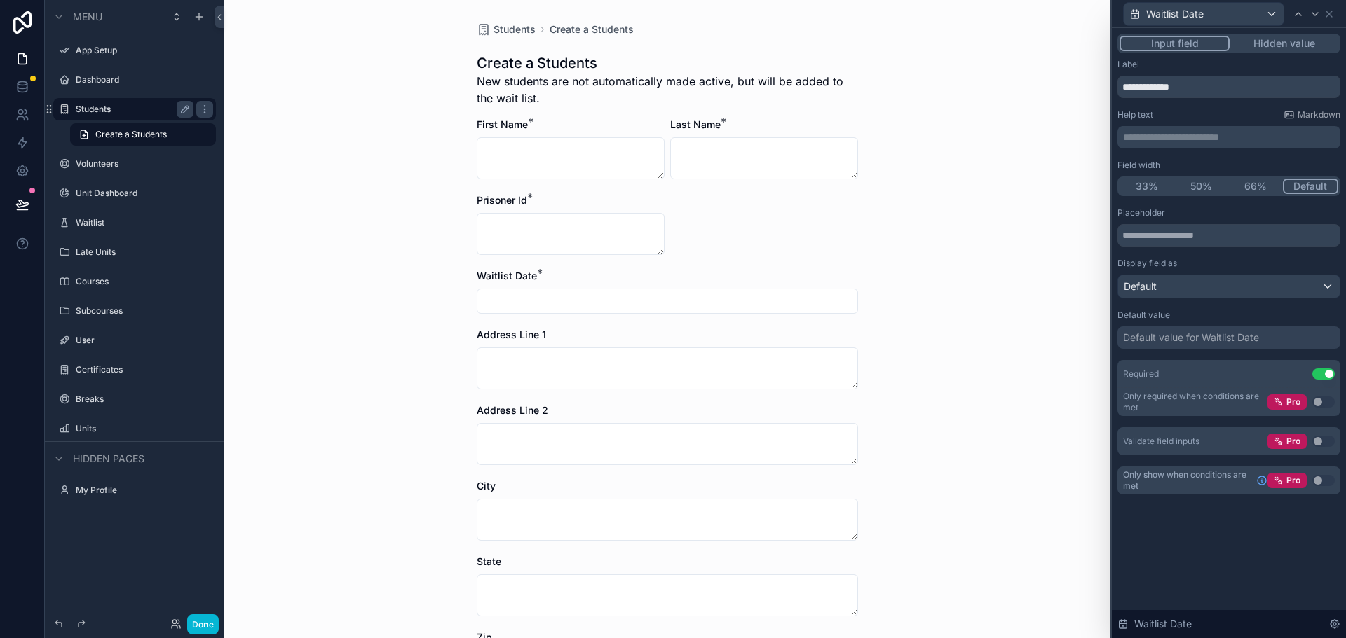
click at [1199, 184] on button "50%" at bounding box center [1201, 186] width 55 height 15
click at [1327, 15] on icon at bounding box center [1329, 14] width 6 height 6
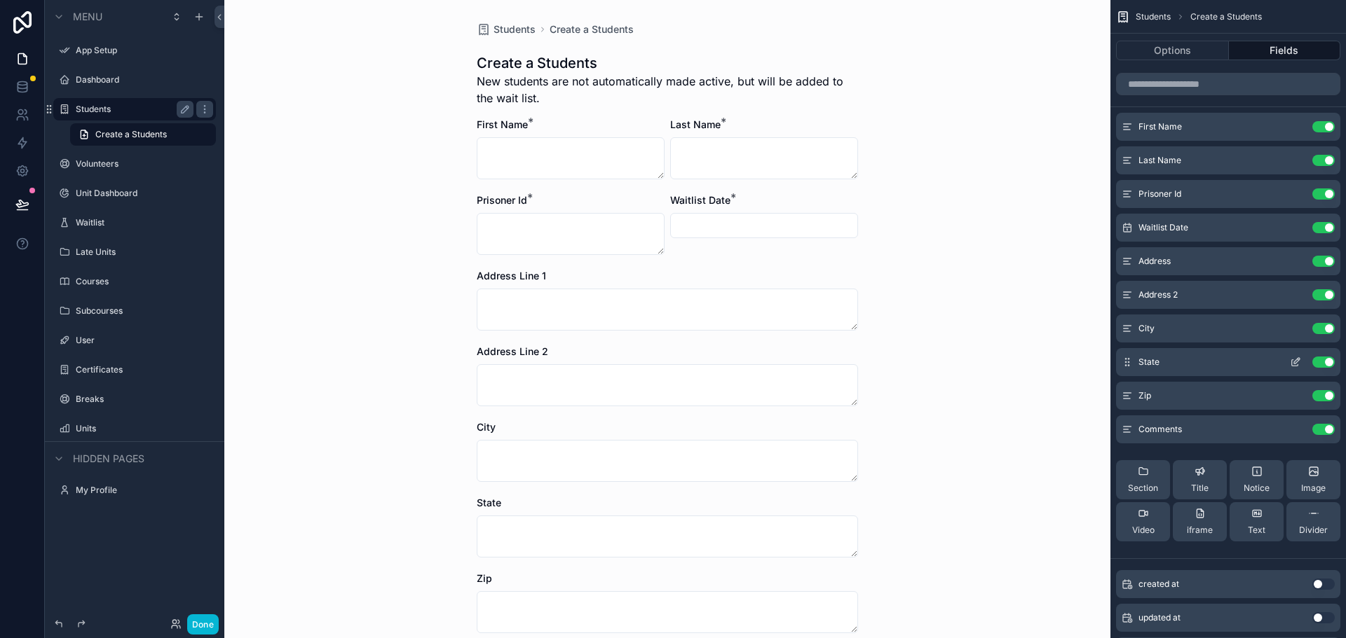
click at [1297, 362] on icon "scrollable content" at bounding box center [1295, 362] width 11 height 11
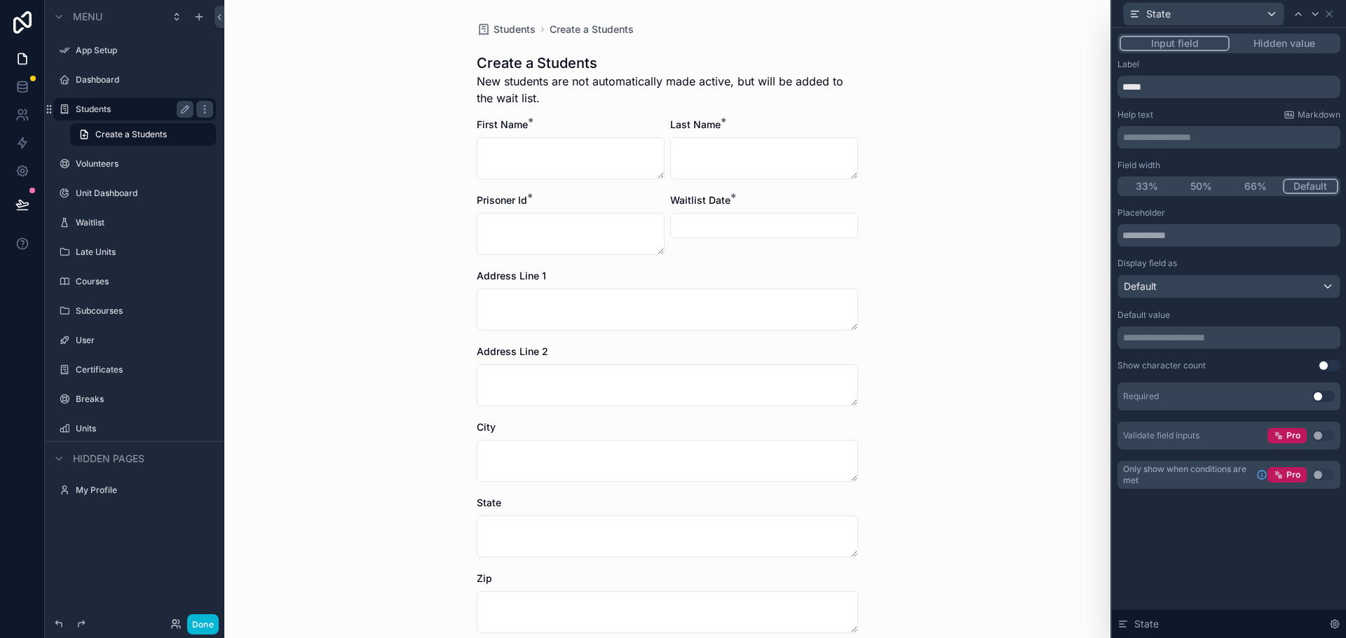
click at [1197, 188] on button "50%" at bounding box center [1201, 186] width 55 height 15
click at [1330, 15] on icon at bounding box center [1329, 14] width 6 height 6
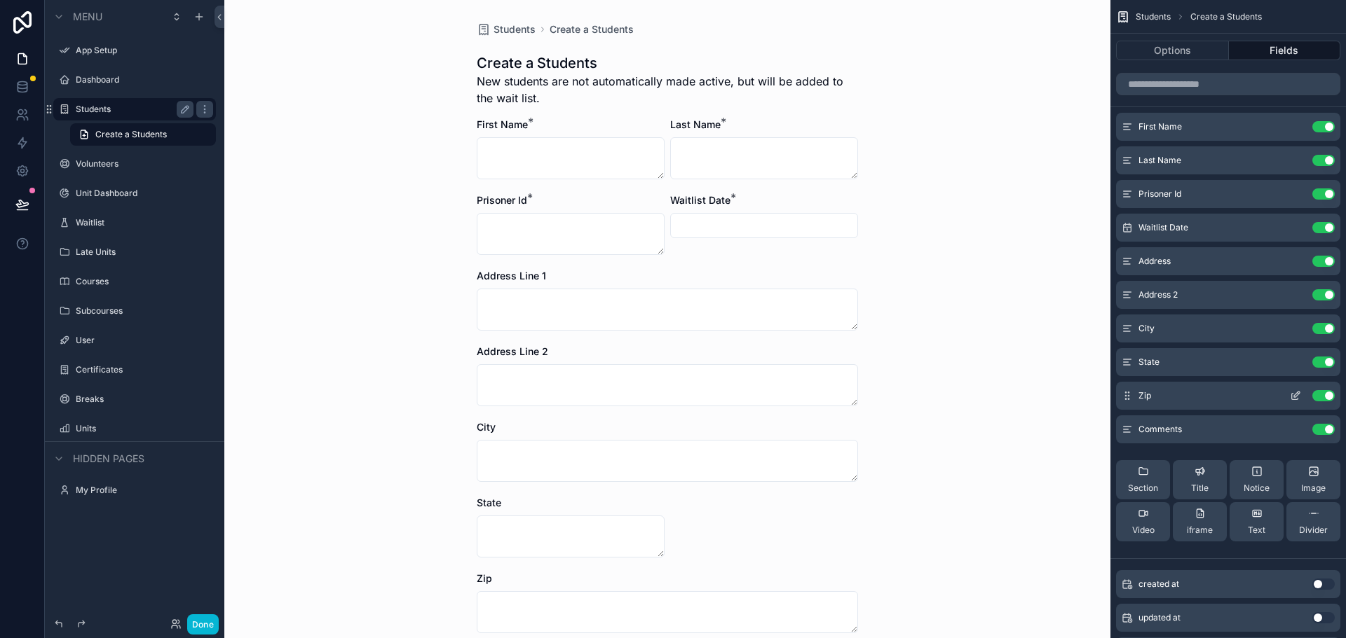
click at [1294, 395] on icon "scrollable content" at bounding box center [1297, 395] width 6 height 6
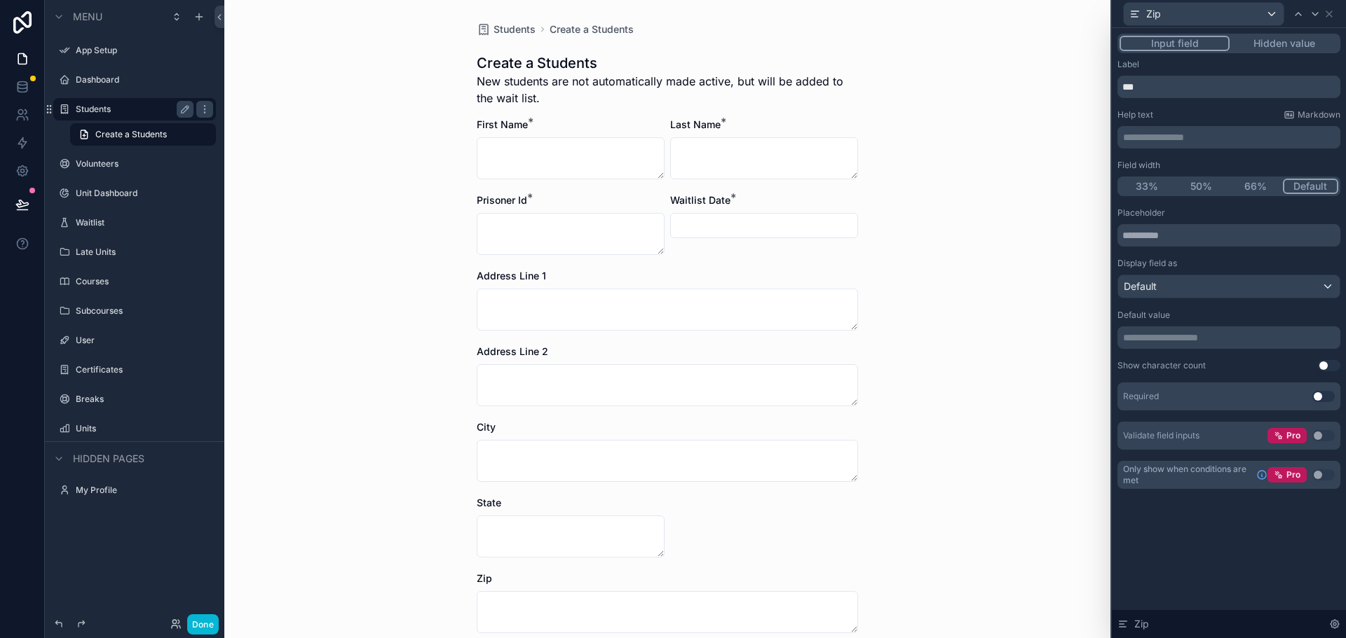
click at [1207, 183] on button "50%" at bounding box center [1201, 186] width 55 height 15
click at [1330, 11] on icon at bounding box center [1328, 13] width 11 height 11
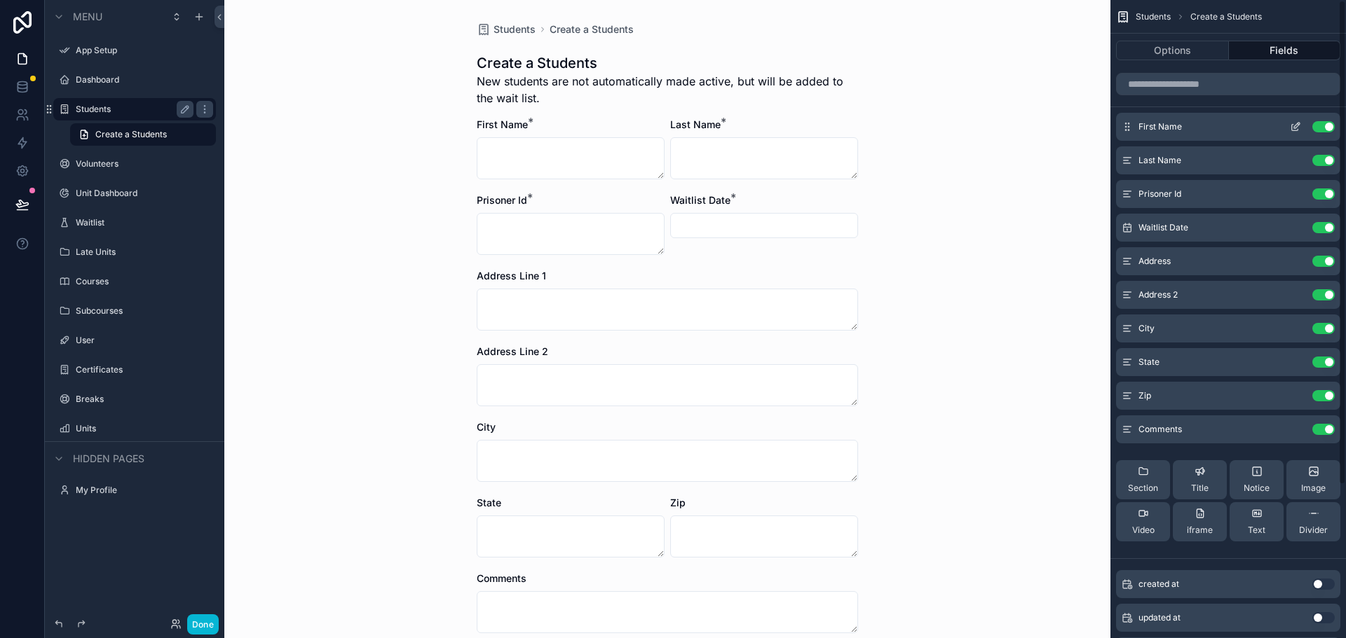
click at [1292, 125] on icon "scrollable content" at bounding box center [1295, 128] width 6 height 6
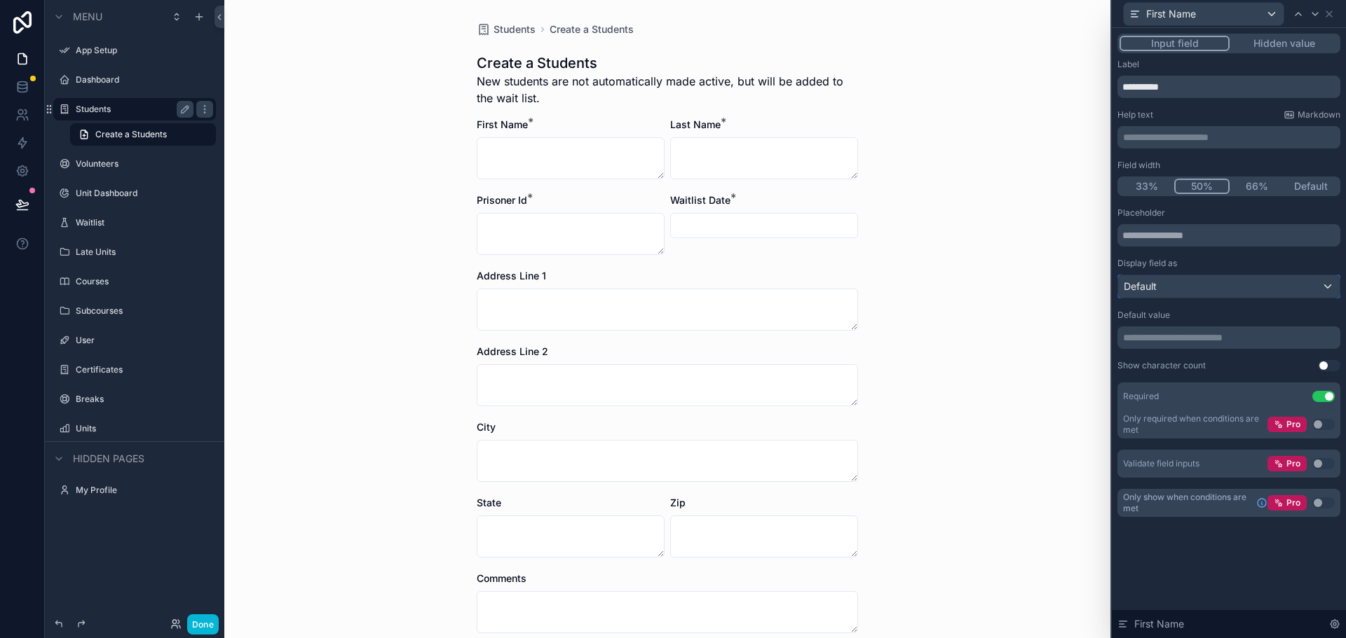
click at [1226, 285] on div "Default" at bounding box center [1228, 286] width 221 height 22
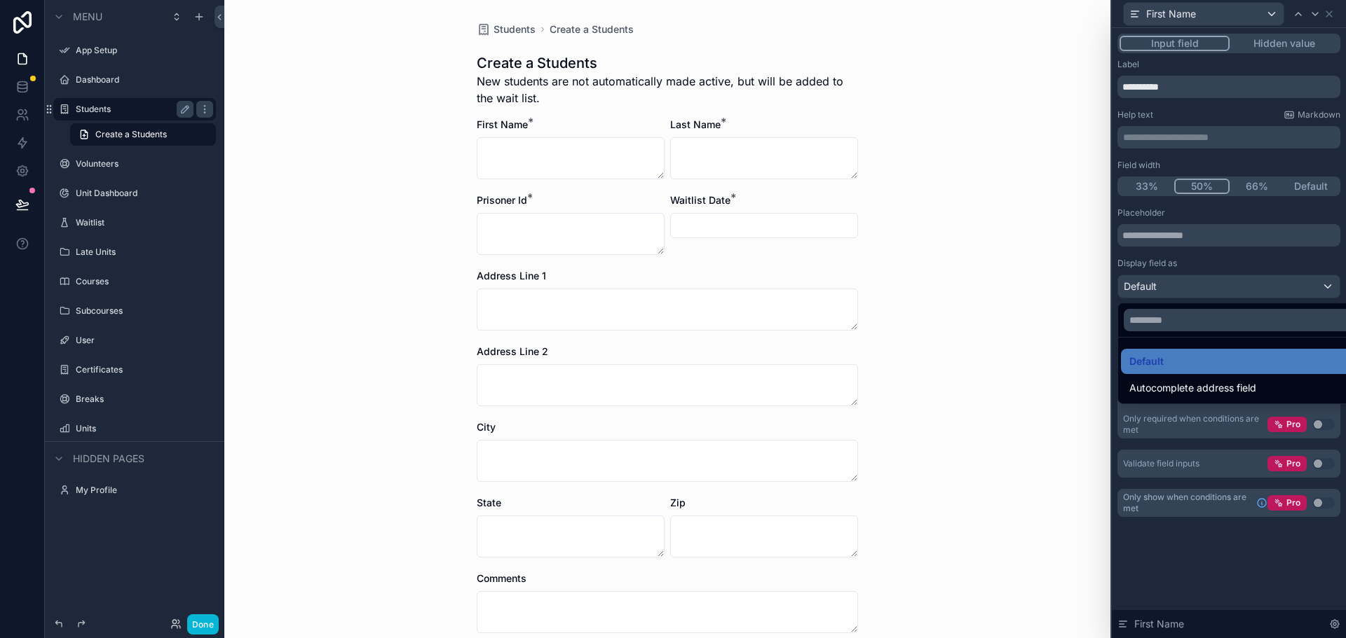
click at [1226, 285] on div at bounding box center [1229, 319] width 234 height 638
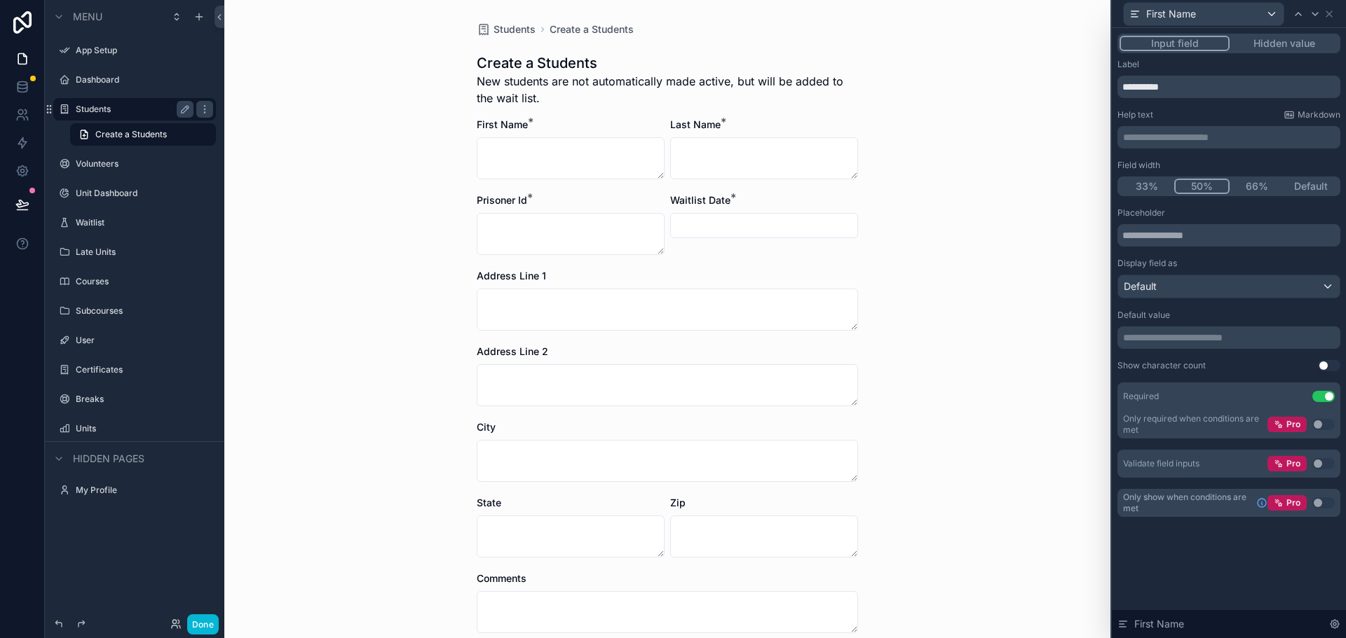
click at [974, 355] on div "Students Create a Students Create a Students New students are not automatically…" at bounding box center [667, 319] width 886 height 638
click at [204, 627] on button "Done" at bounding box center [203, 625] width 32 height 20
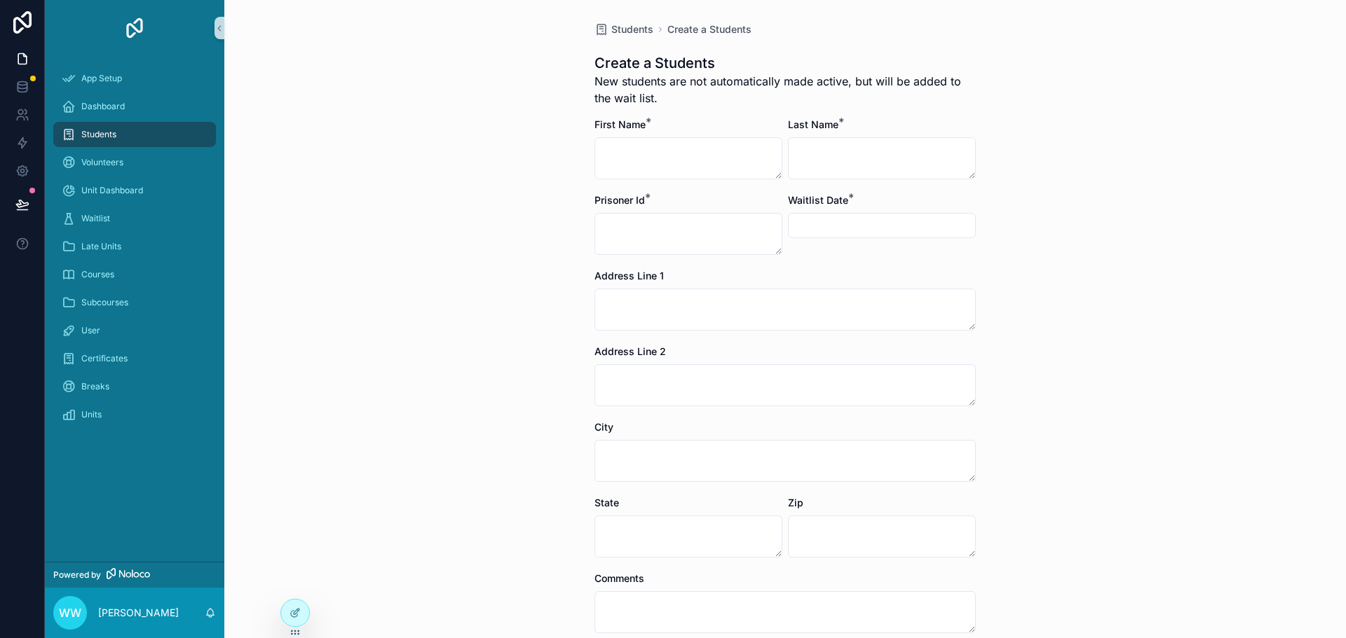
click at [116, 132] on span "Students" at bounding box center [98, 134] width 35 height 11
